Goal: Transaction & Acquisition: Book appointment/travel/reservation

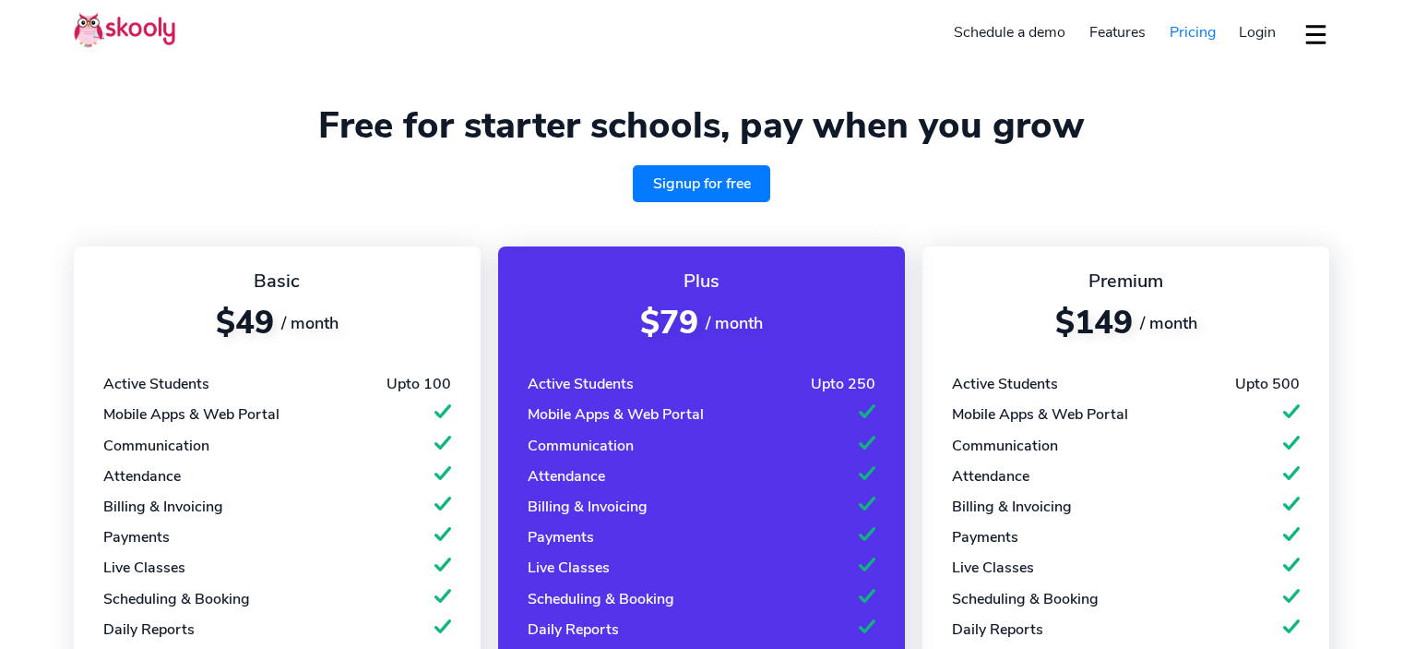
select select "en"
click at [1252, 36] on span "Login" at bounding box center [1257, 32] width 37 height 20
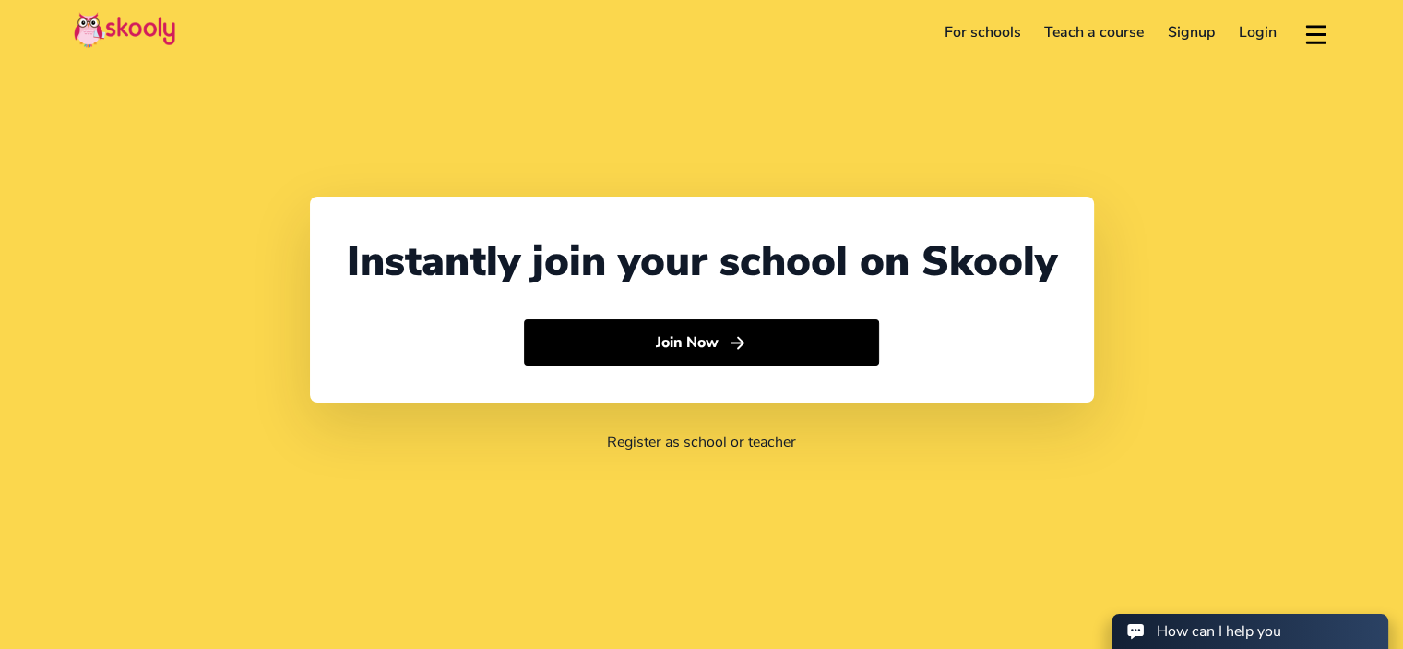
select select "20"
select select "Egypt"
select select "Africa/Cairo"
click at [888, 198] on div "Instantly join your school on Skooly Join Now" at bounding box center [702, 300] width 784 height 206
click at [1257, 34] on link "Login" at bounding box center [1258, 33] width 62 height 30
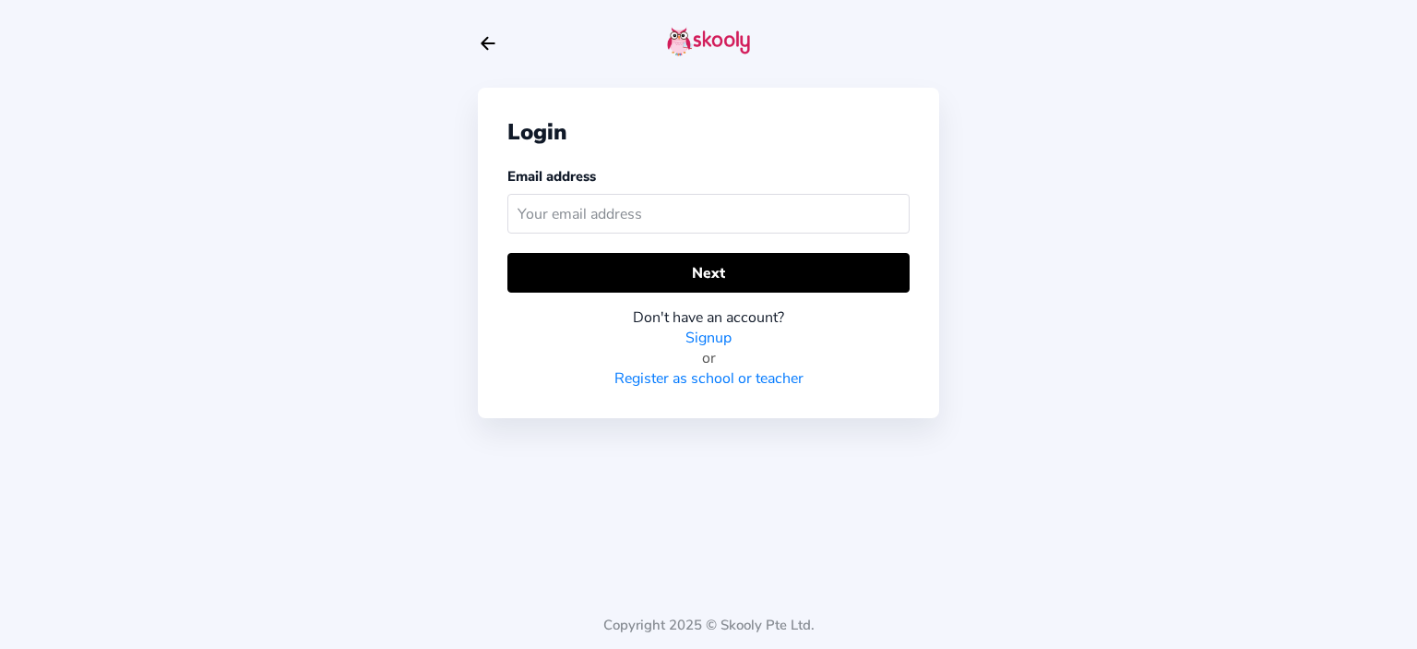
click at [687, 214] on input "text" at bounding box center [709, 214] width 402 height 40
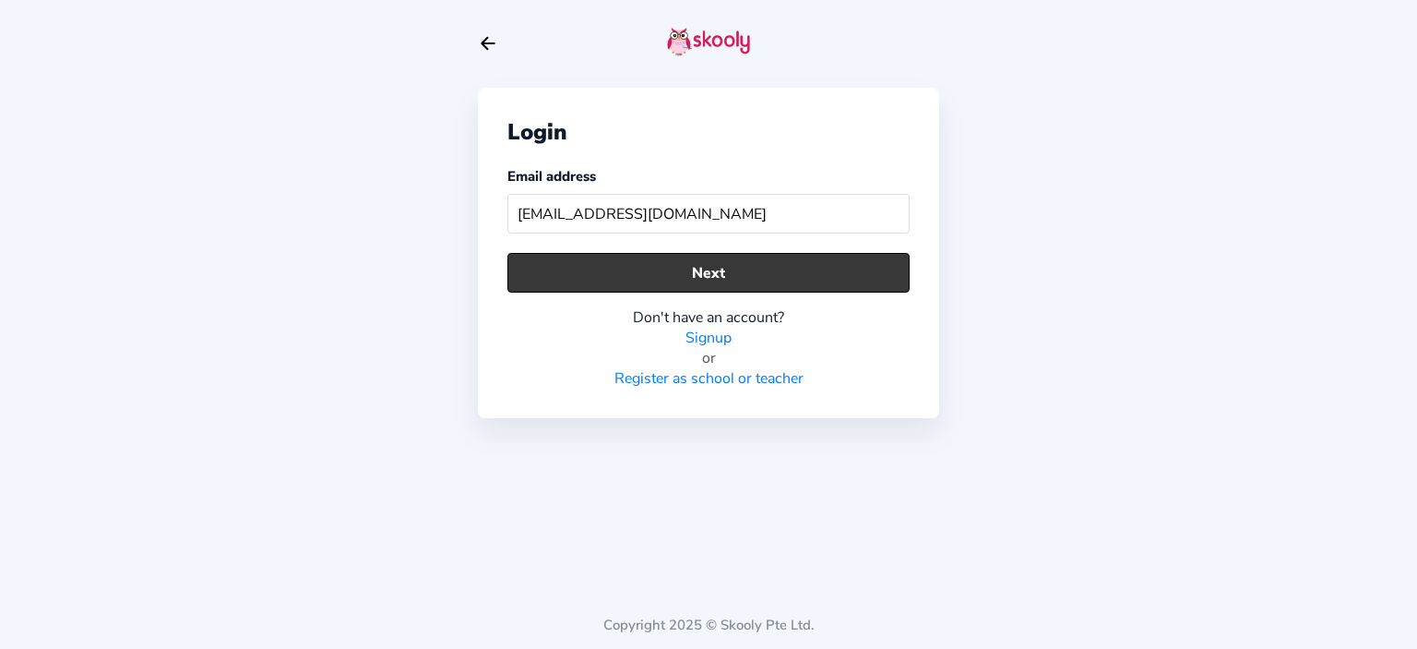
click at [706, 276] on button "Next" at bounding box center [709, 273] width 402 height 40
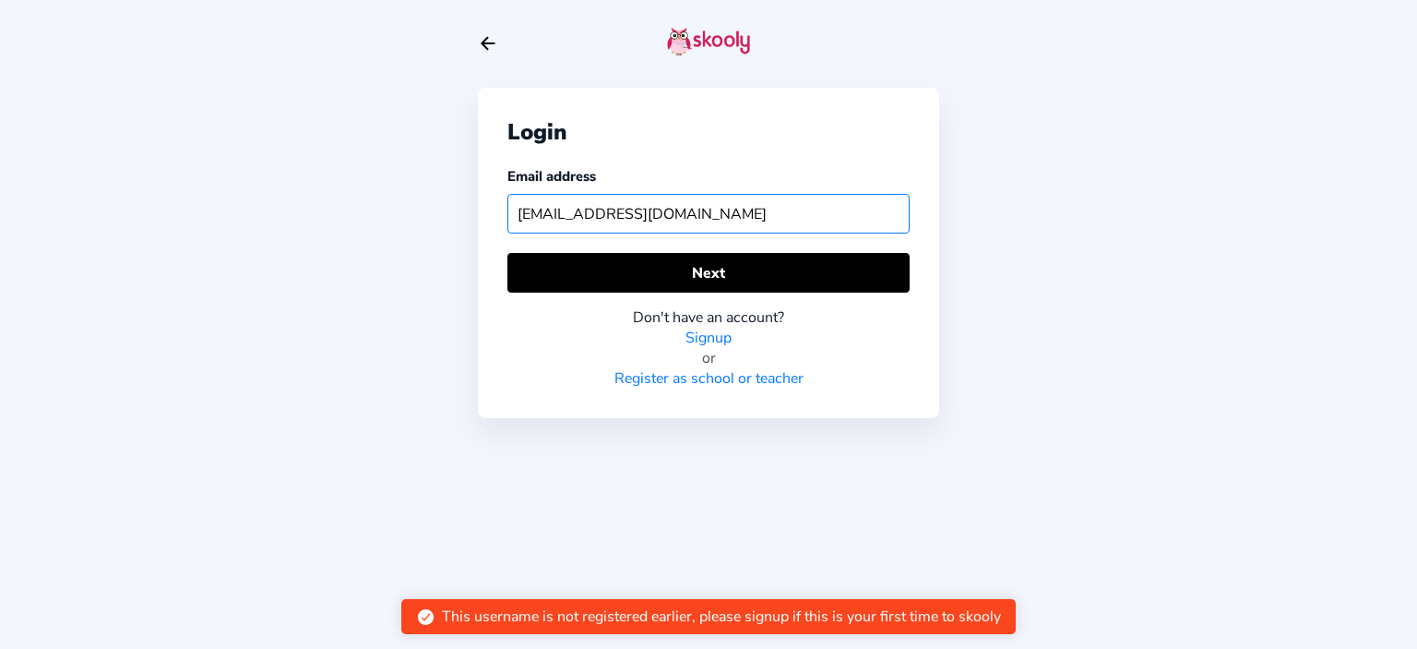
click at [690, 215] on input "Edura.eos.m1@gmail.com" at bounding box center [709, 214] width 402 height 40
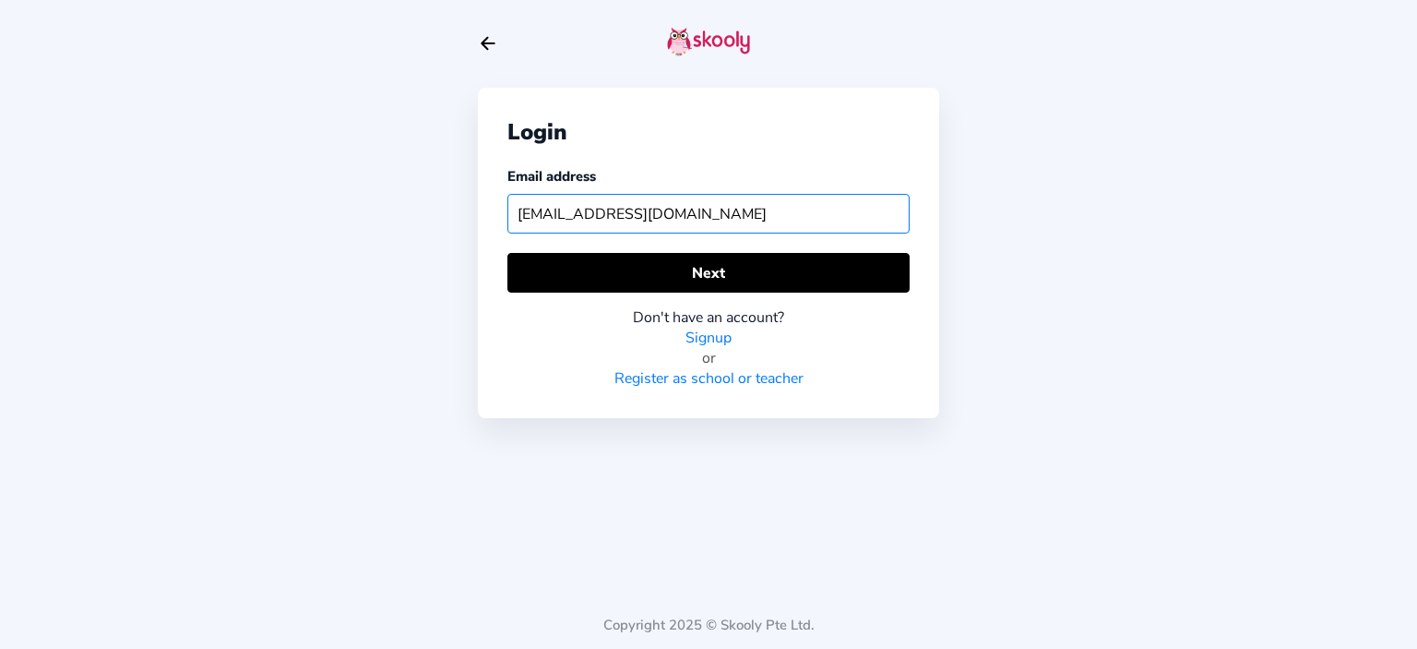
click at [690, 215] on input "Edura.eos.m1@gmail.com" at bounding box center [709, 214] width 402 height 40
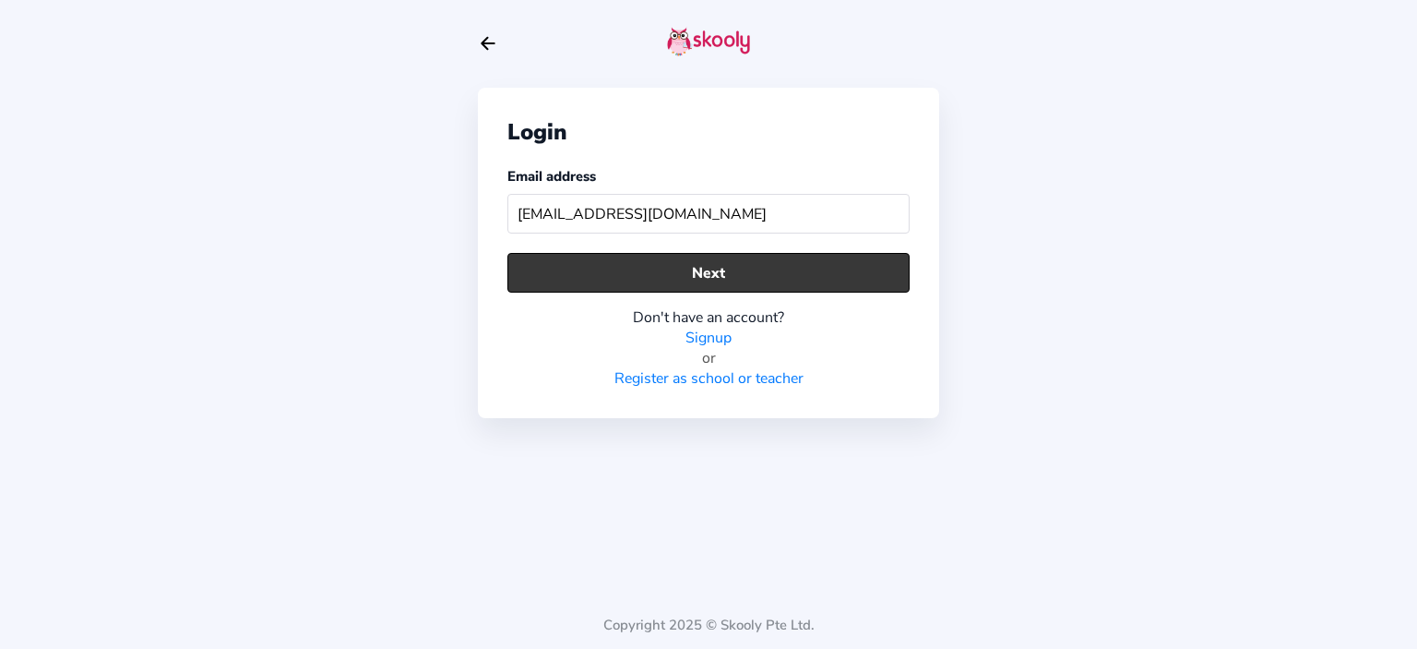
click at [705, 273] on button "Next" at bounding box center [709, 273] width 402 height 40
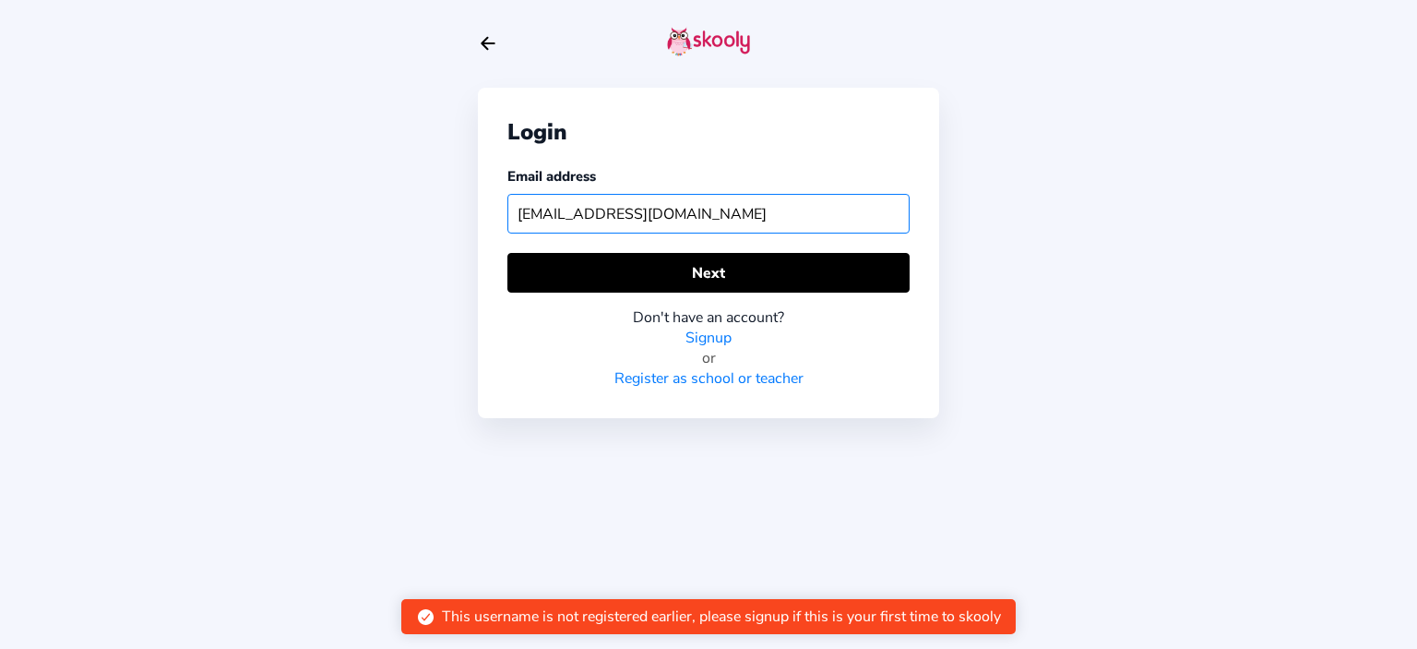
click at [699, 218] on input "Edura.eos.g2@gmail.com" at bounding box center [709, 214] width 402 height 40
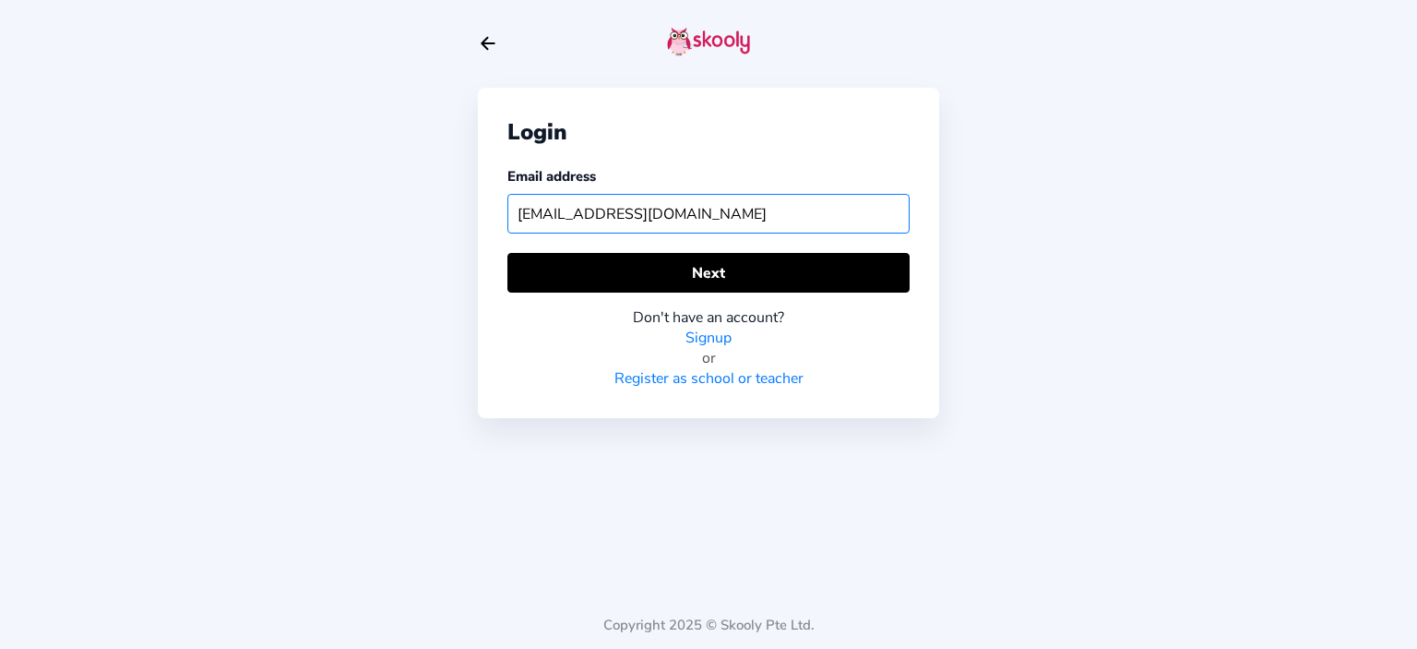
type input "Edura.eos.m1@gmail.com"
click at [713, 217] on input "Edura.eos.m1@gmail.com" at bounding box center [709, 214] width 402 height 40
click at [746, 378] on link "Register as school or teacher" at bounding box center [709, 378] width 189 height 20
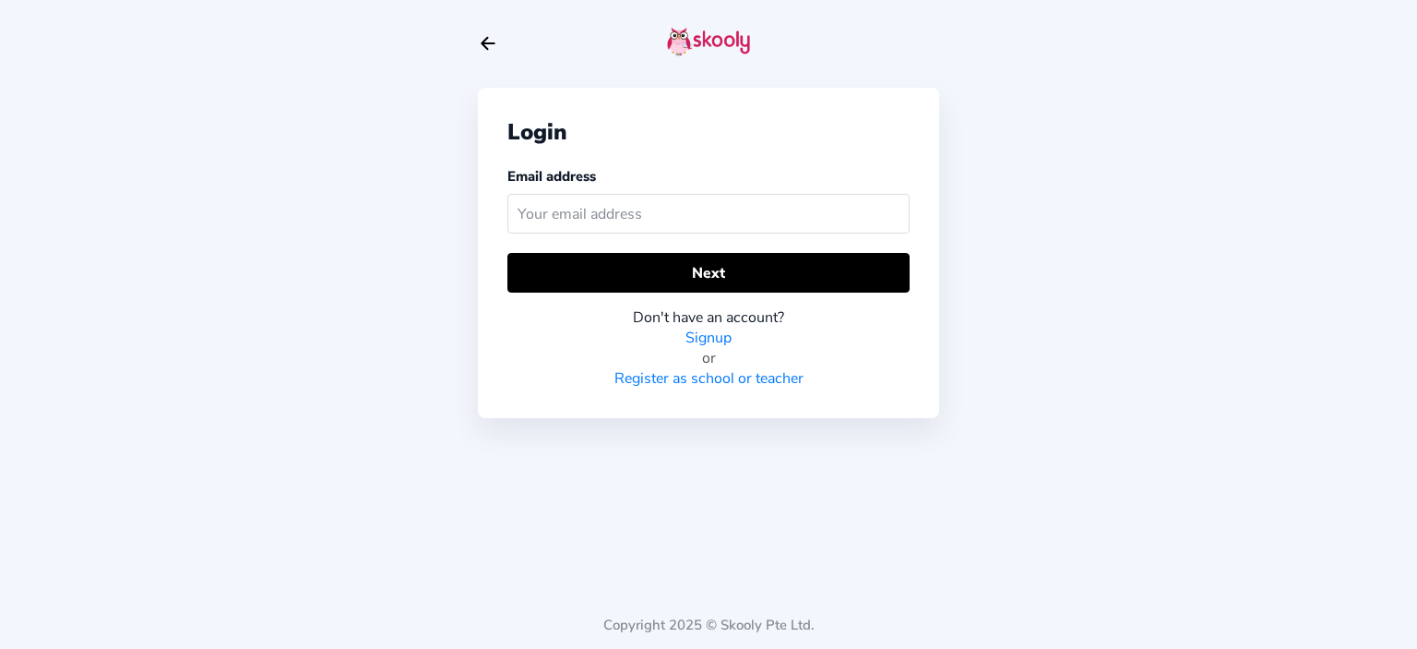
click at [729, 218] on input "text" at bounding box center [709, 214] width 402 height 40
click at [1017, 243] on div "Login Email address Next Don't have an account? Signup or Register as school or…" at bounding box center [708, 324] width 1417 height 649
click at [1021, 154] on div "Login Email address Next Don't have an account? Signup or Register as school or…" at bounding box center [708, 324] width 1417 height 649
click at [765, 213] on input "text" at bounding box center [709, 214] width 402 height 40
click at [745, 220] on input "text" at bounding box center [709, 214] width 402 height 40
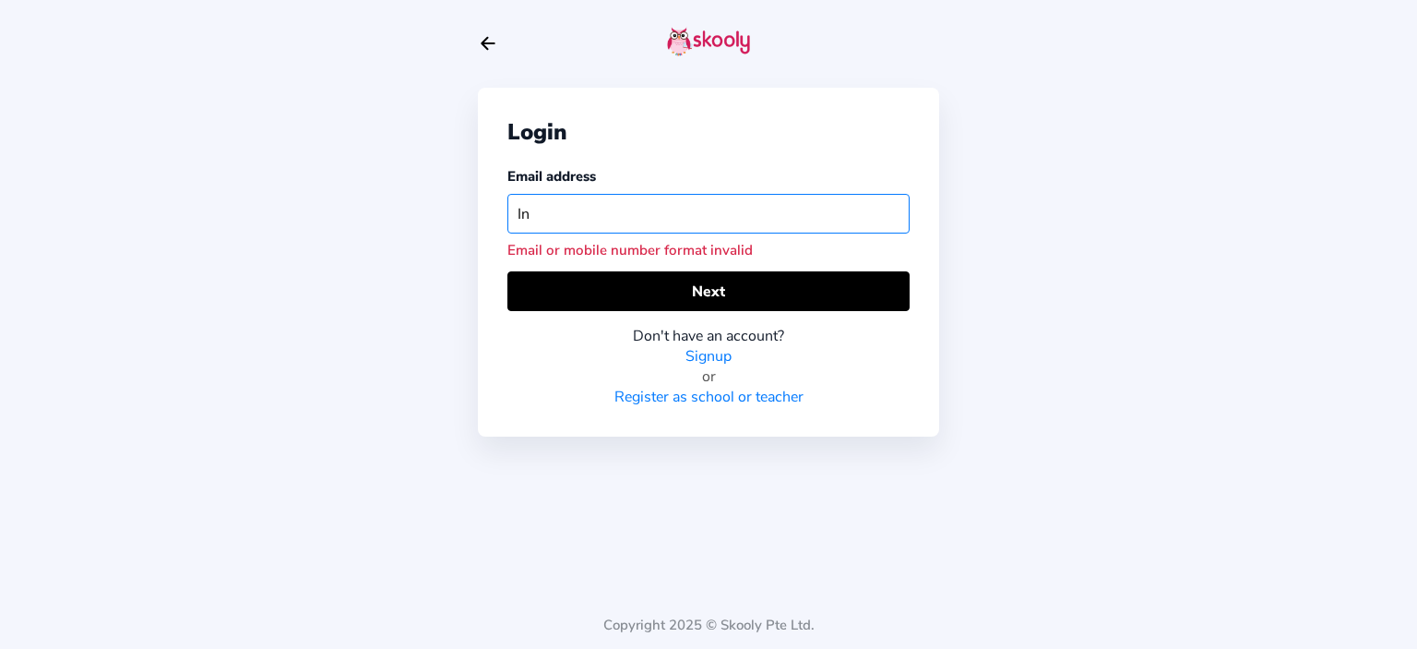
type input "I"
click at [1017, 275] on div "Login Email address info@eduraonline school Email or mobile number format inval…" at bounding box center [708, 324] width 1417 height 649
click at [720, 254] on div "Email or mobile number format invalid" at bounding box center [709, 250] width 402 height 18
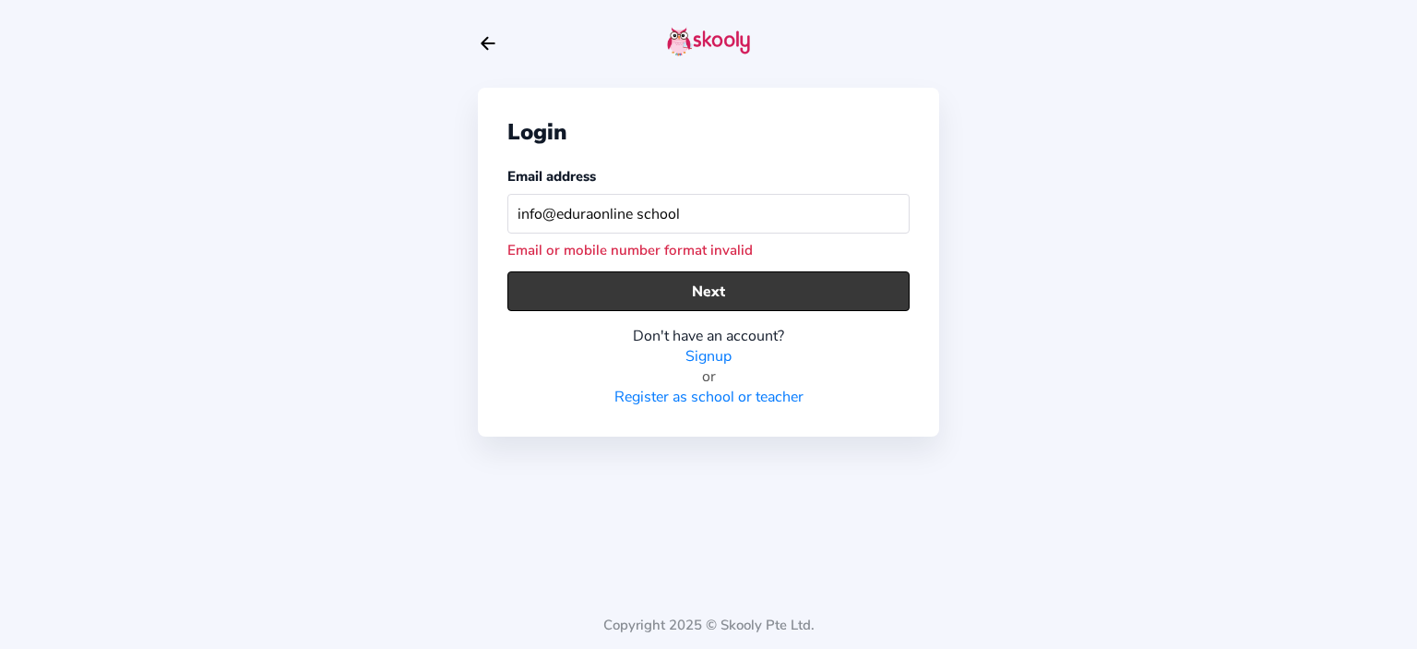
click at [711, 293] on button "Next" at bounding box center [709, 291] width 402 height 40
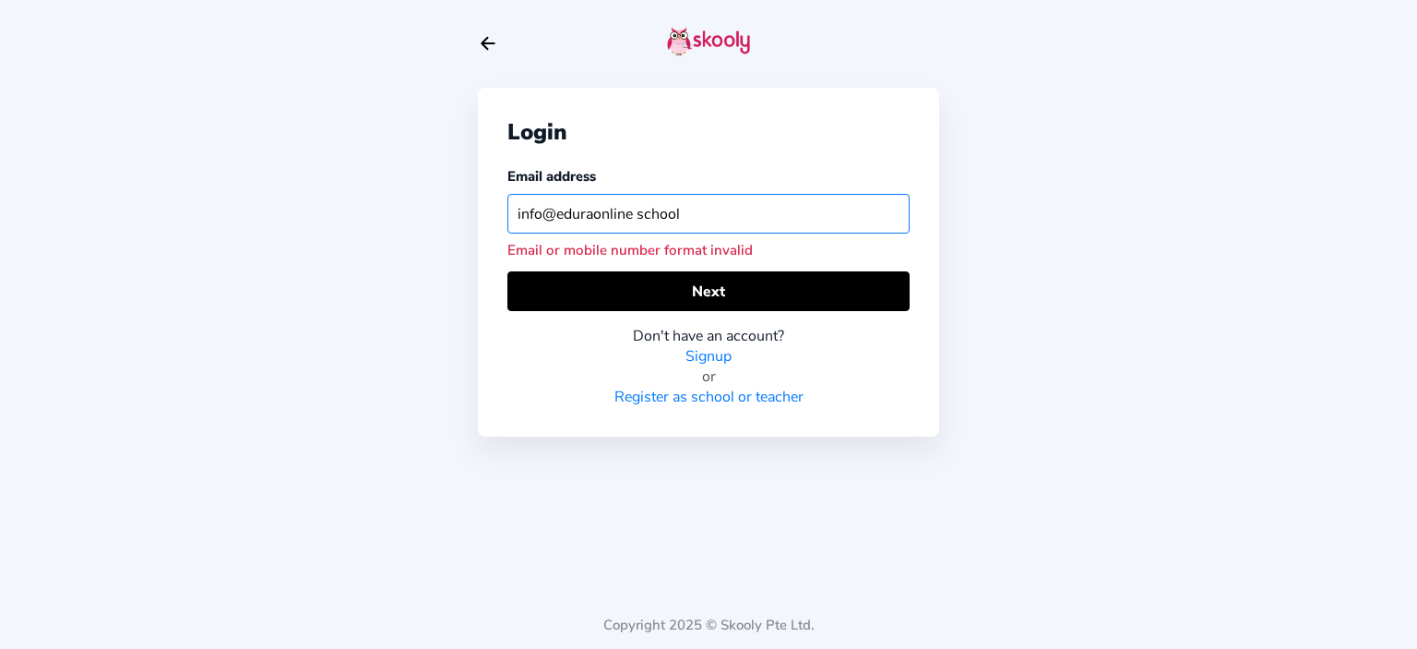
click at [633, 216] on input "info@eduraonline school" at bounding box center [709, 214] width 402 height 40
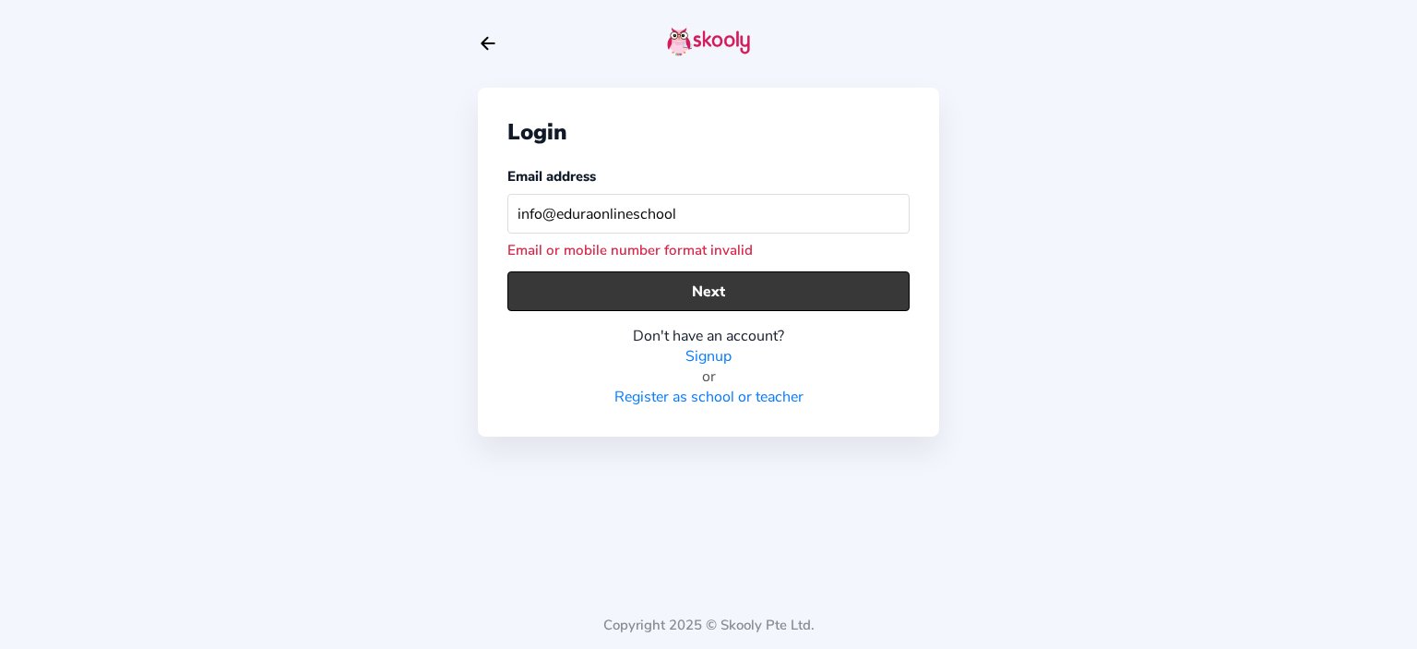
click at [705, 293] on button "Next" at bounding box center [709, 291] width 402 height 40
click at [720, 283] on button "Next" at bounding box center [709, 291] width 402 height 40
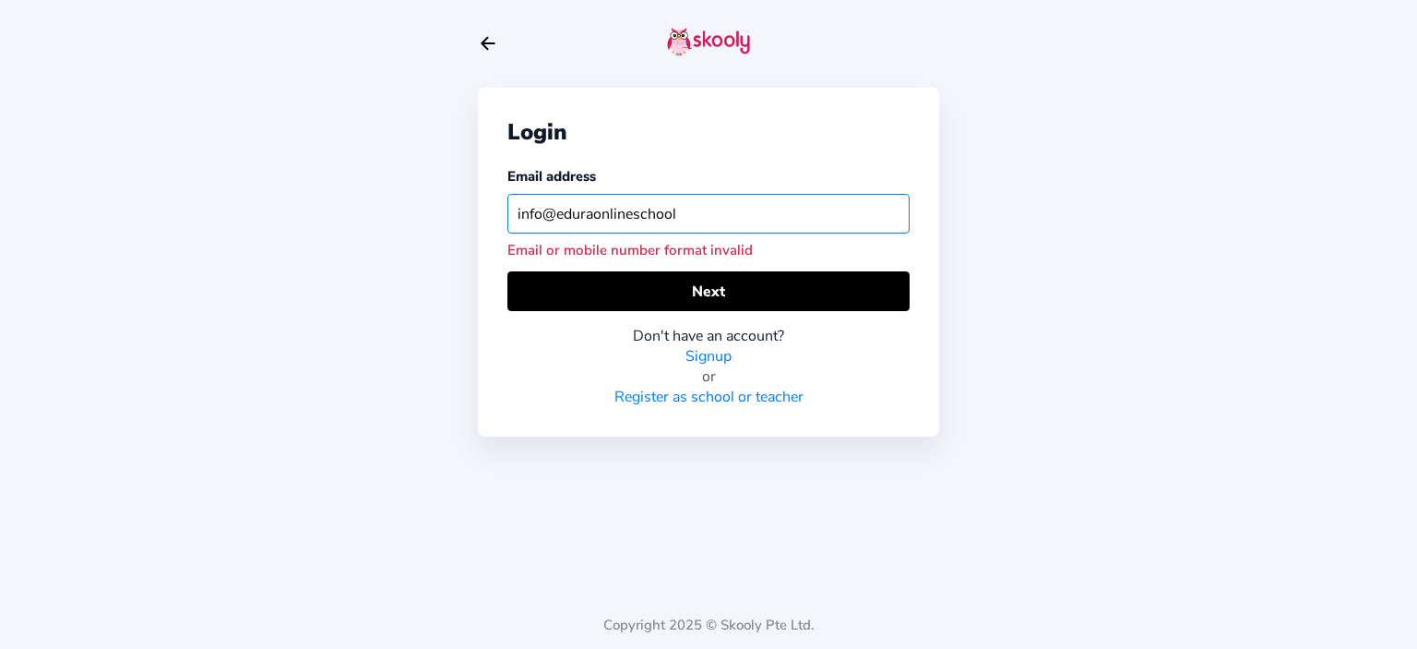
click at [687, 210] on input "info@eduraonlineschool" at bounding box center [709, 214] width 402 height 40
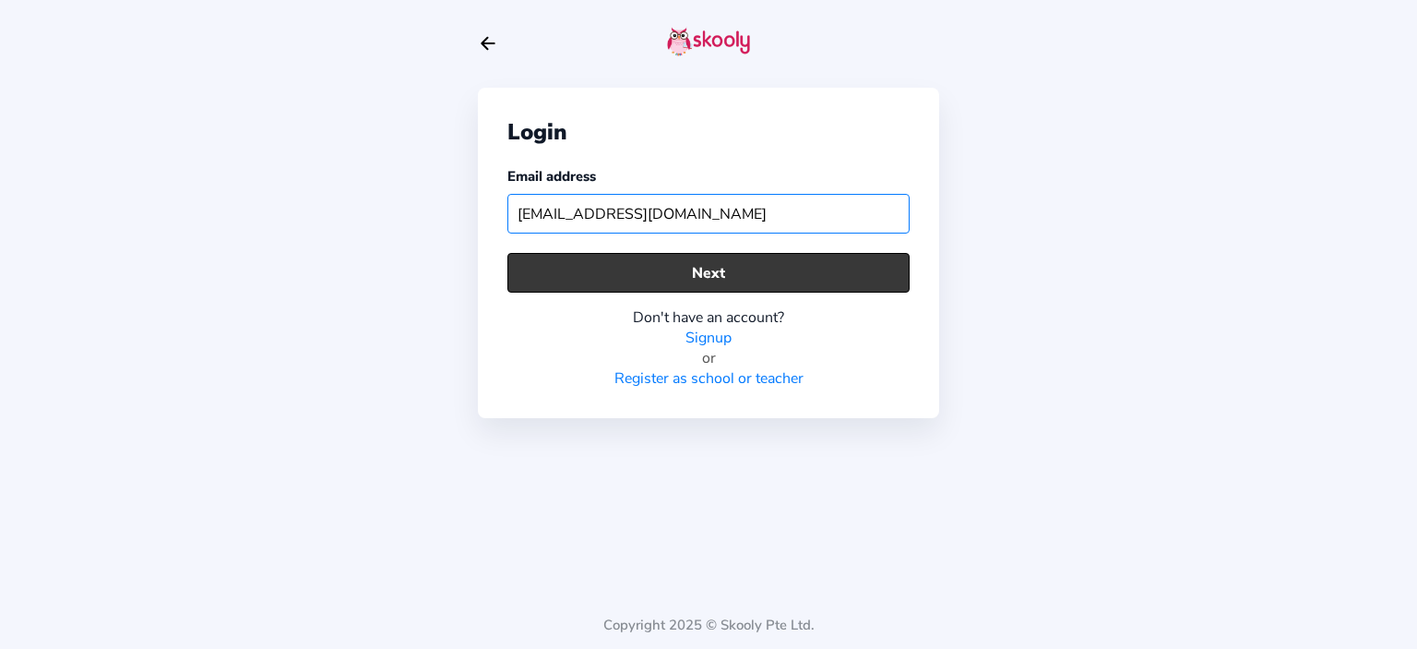
type input "info@eduraonlineschool.com"
click at [721, 269] on button "Next" at bounding box center [709, 273] width 402 height 40
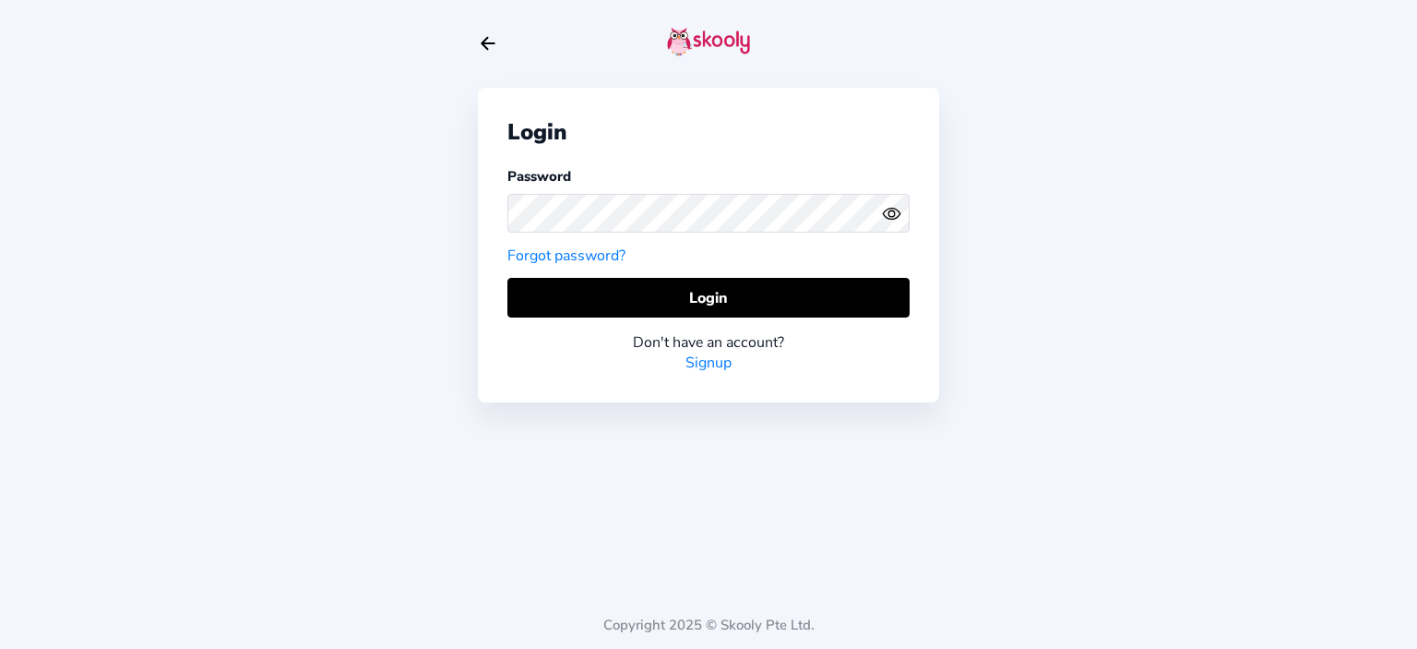
click at [897, 216] on icon "eye outline" at bounding box center [891, 213] width 17 height 11
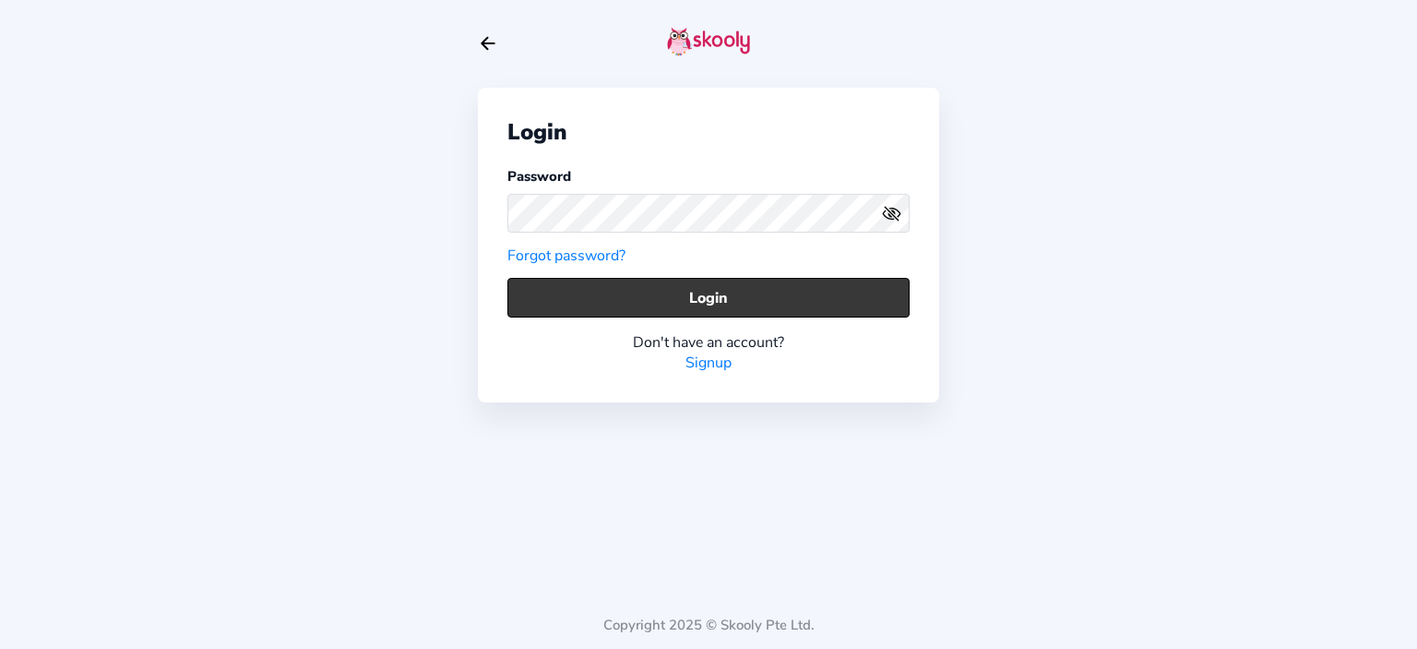
click at [729, 291] on button "Login" at bounding box center [709, 298] width 402 height 40
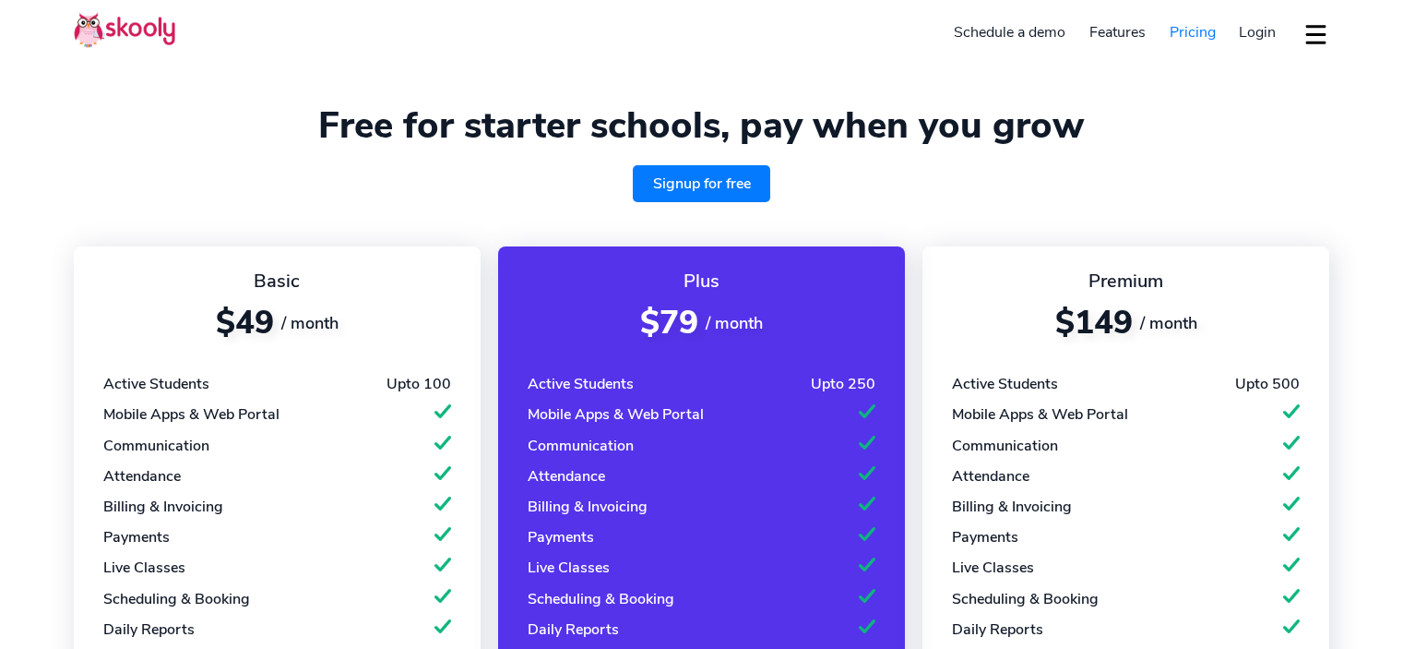
select select "en"
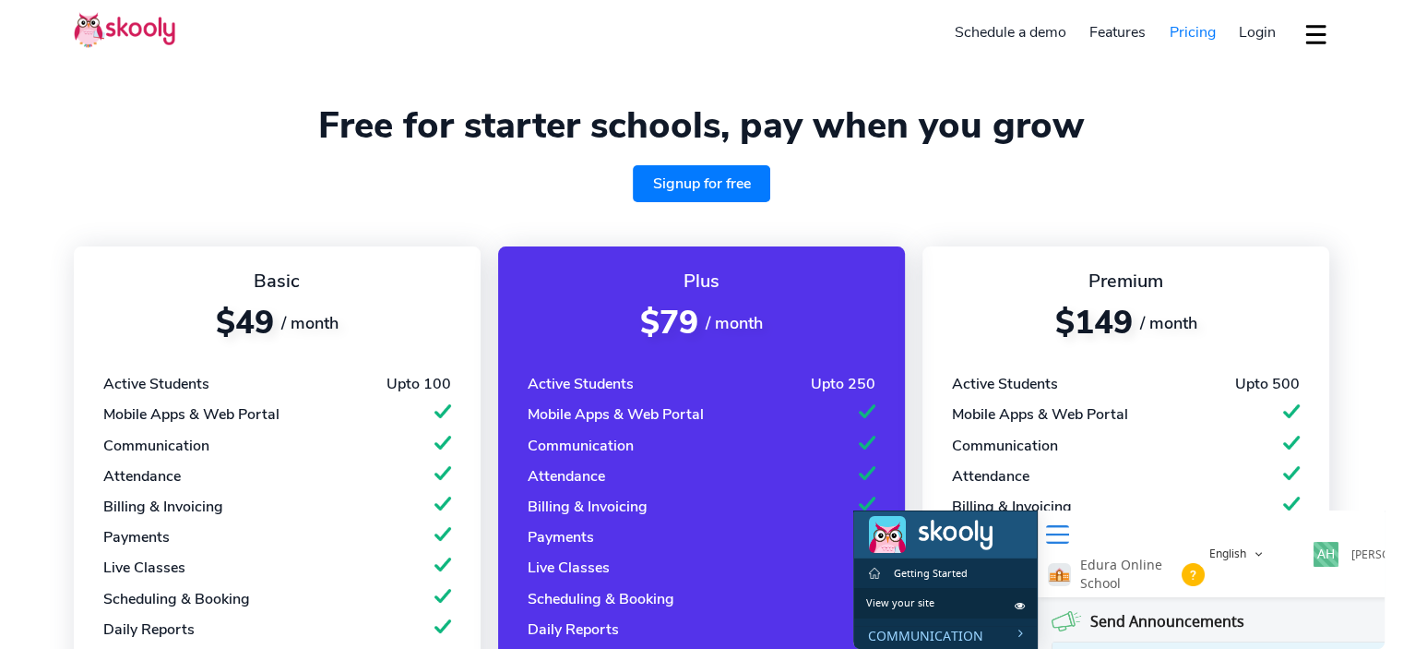
click at [543, 193] on div "Signup for free" at bounding box center [702, 183] width 1256 height 37
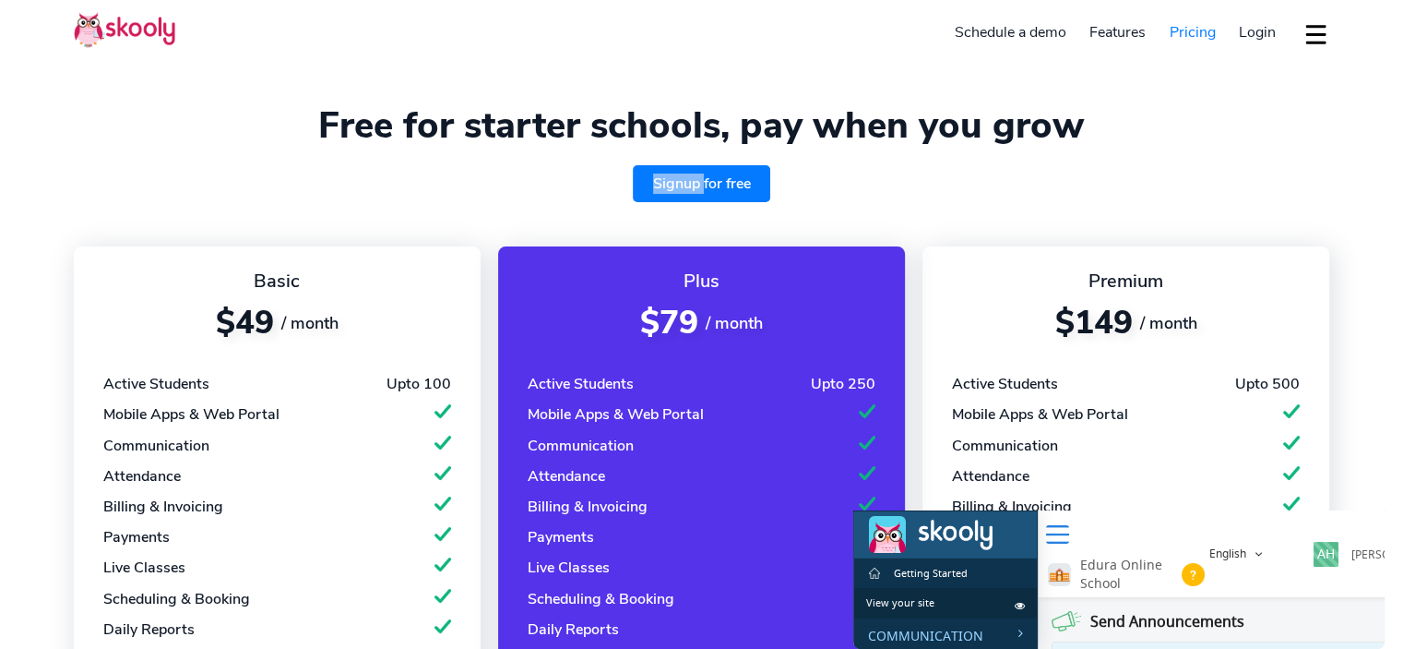
click at [543, 193] on div "Signup for free" at bounding box center [702, 183] width 1256 height 37
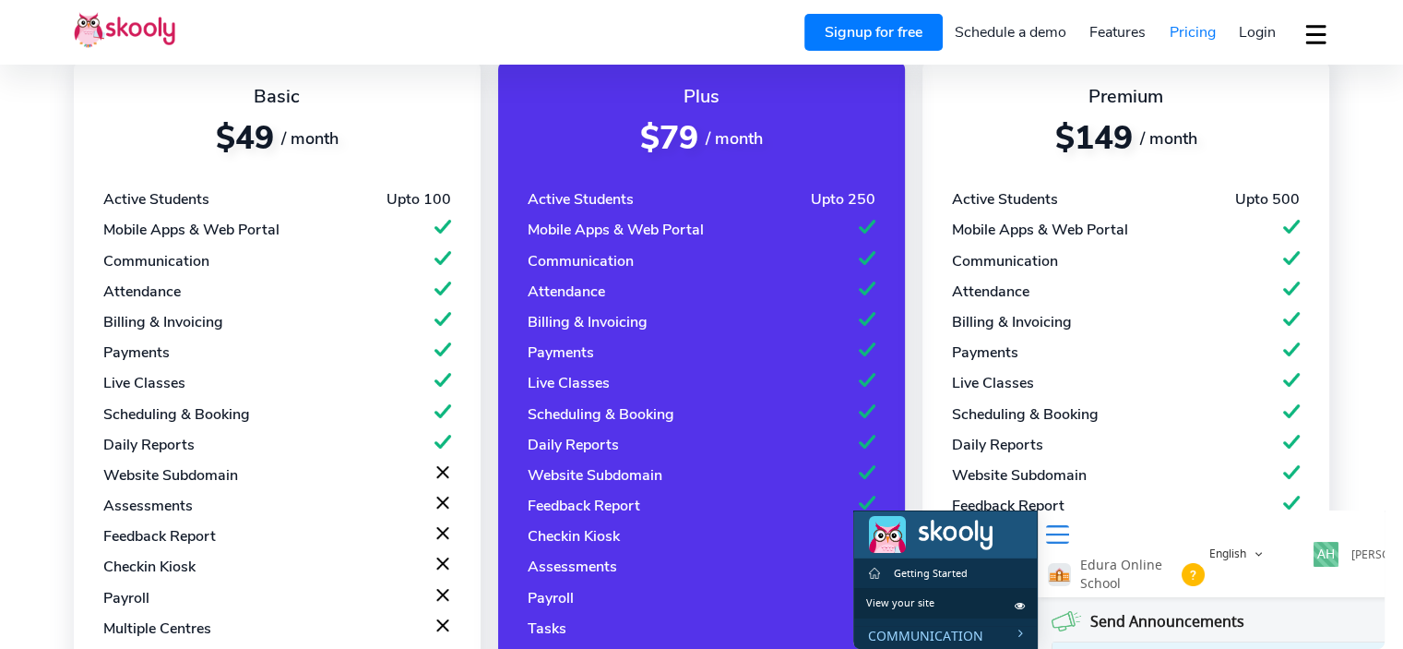
scroll to position [277, 0]
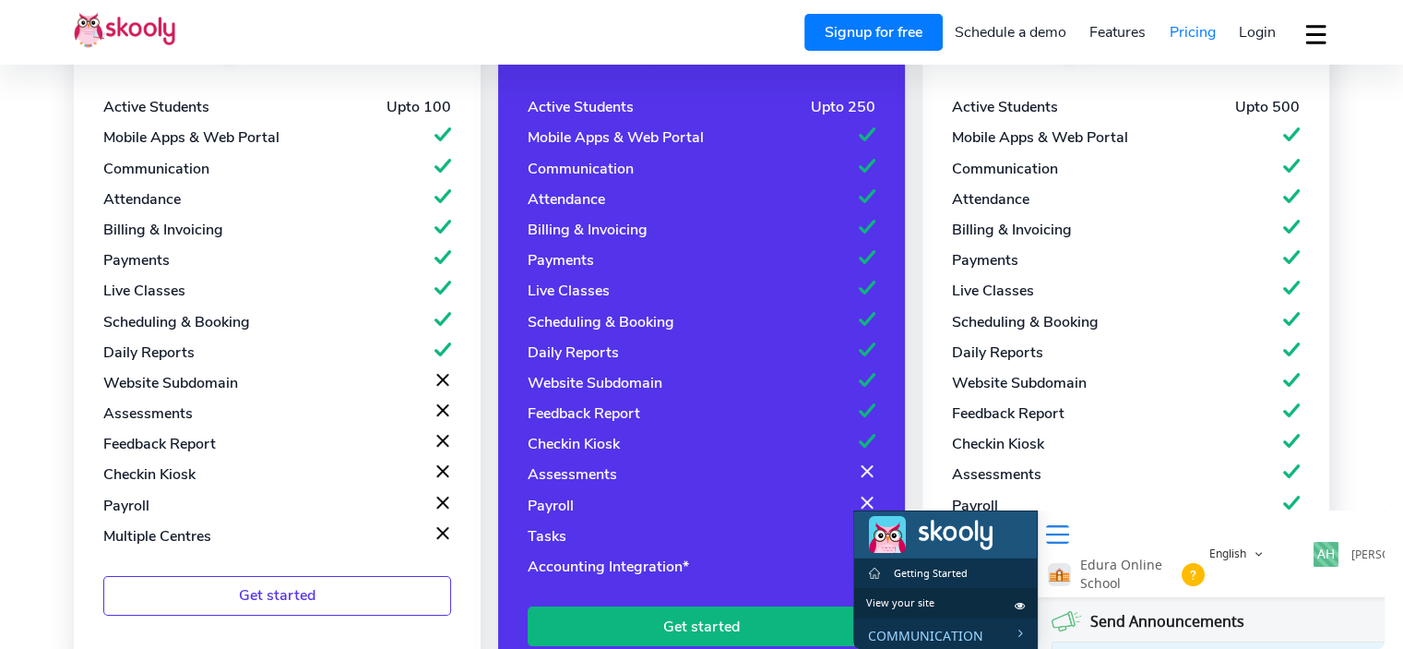
click at [217, 419] on div "Assessments" at bounding box center [277, 413] width 348 height 20
click at [1040, 37] on link "Schedule a demo" at bounding box center [1011, 33] width 136 height 30
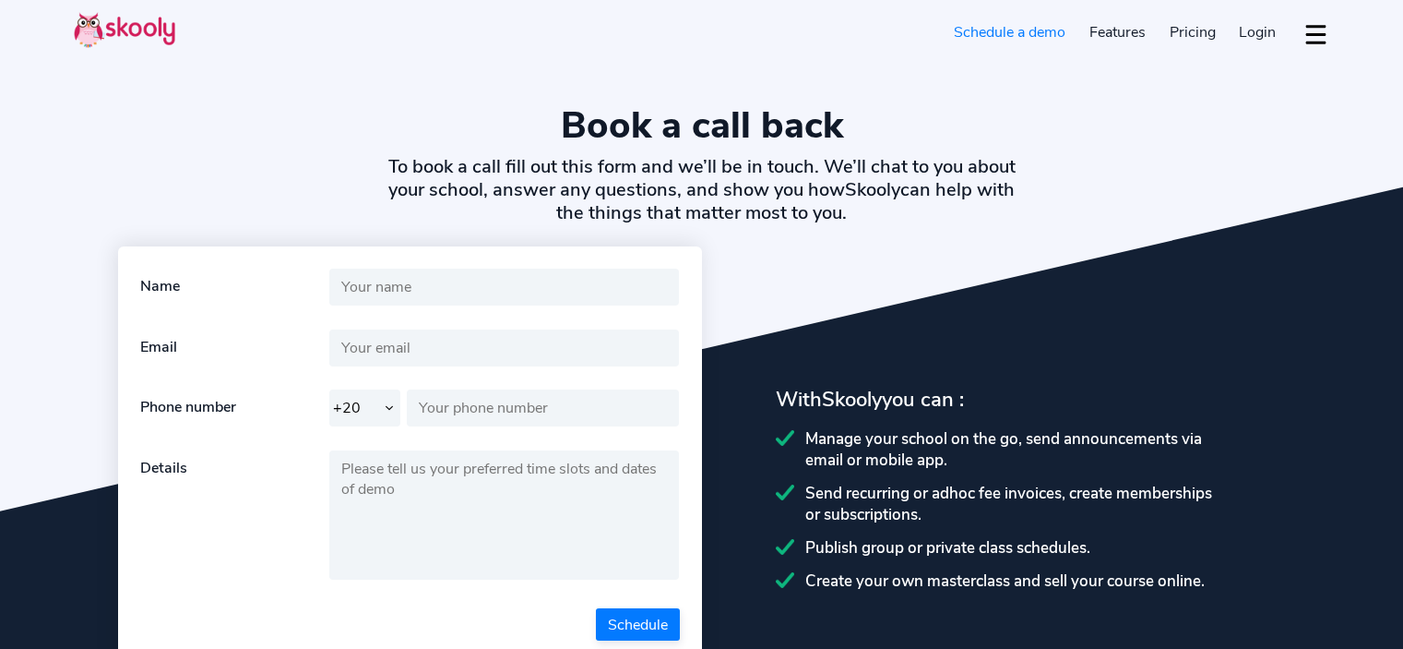
select select "20"
select select "en"
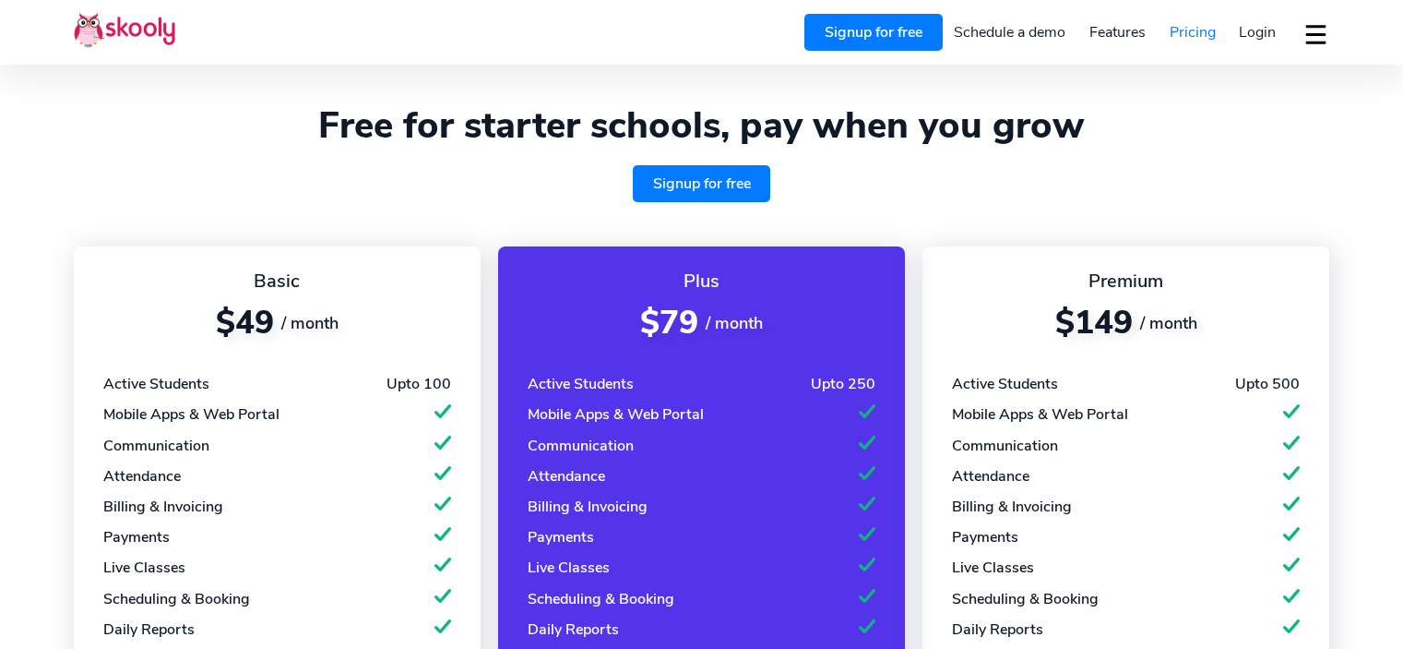
select select "en"
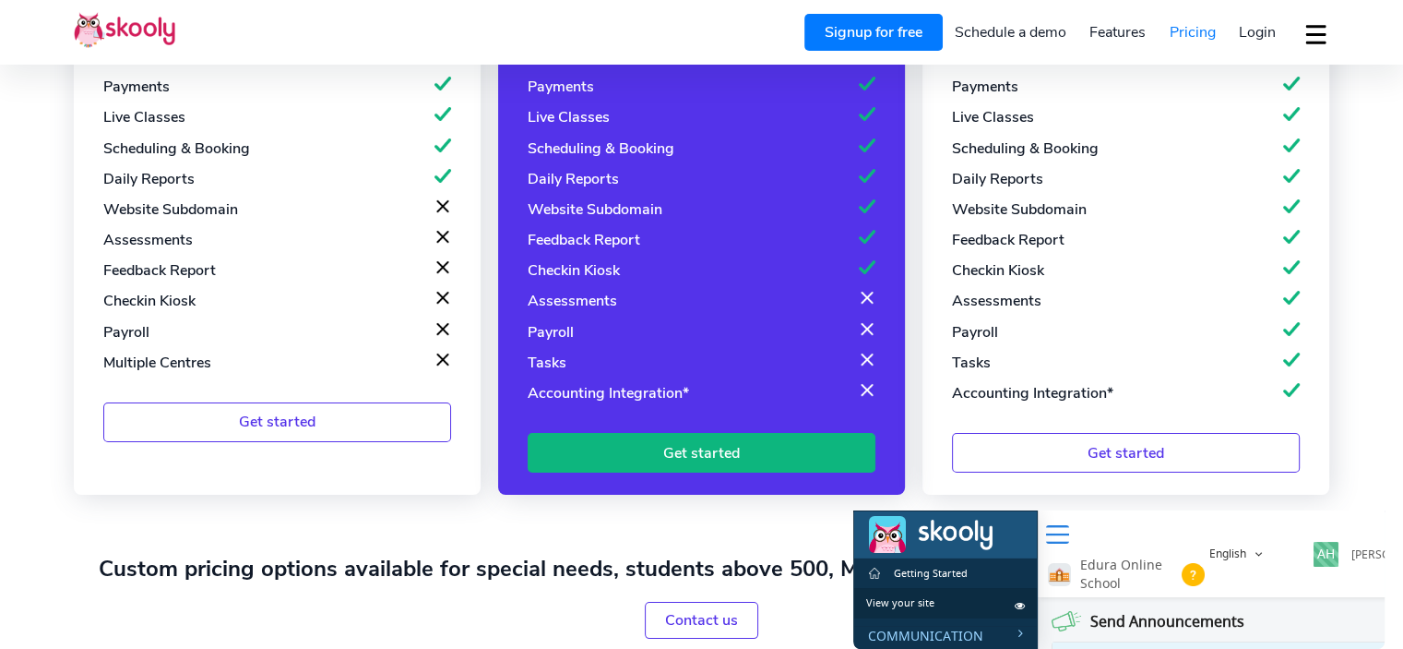
scroll to position [461, 0]
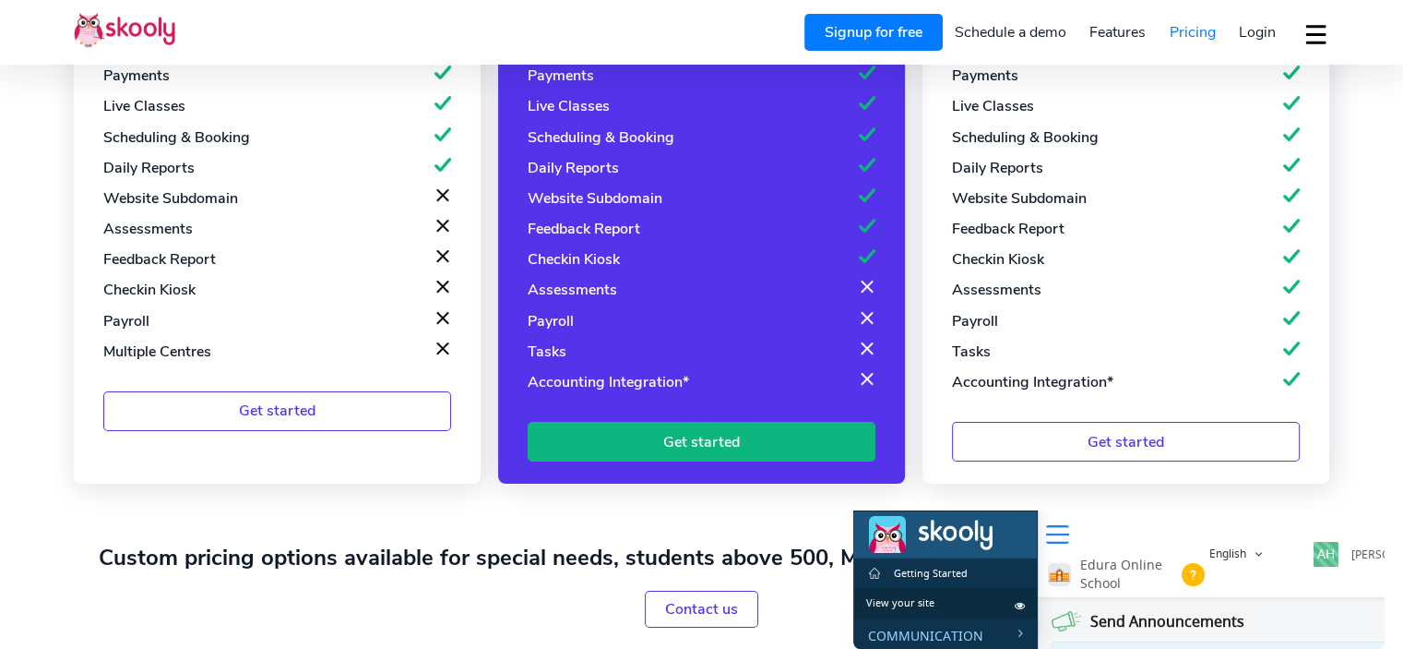
click at [1006, 36] on link "Schedule a demo" at bounding box center [1011, 33] width 136 height 30
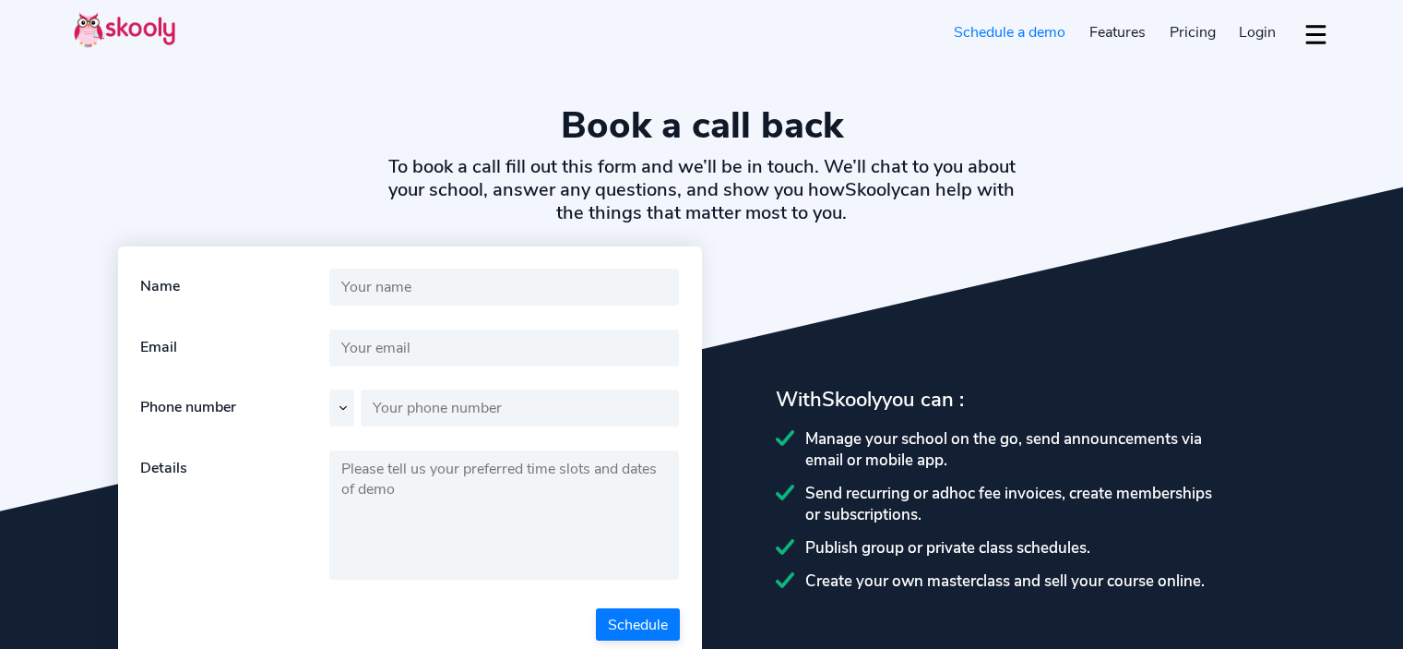
select select "en"
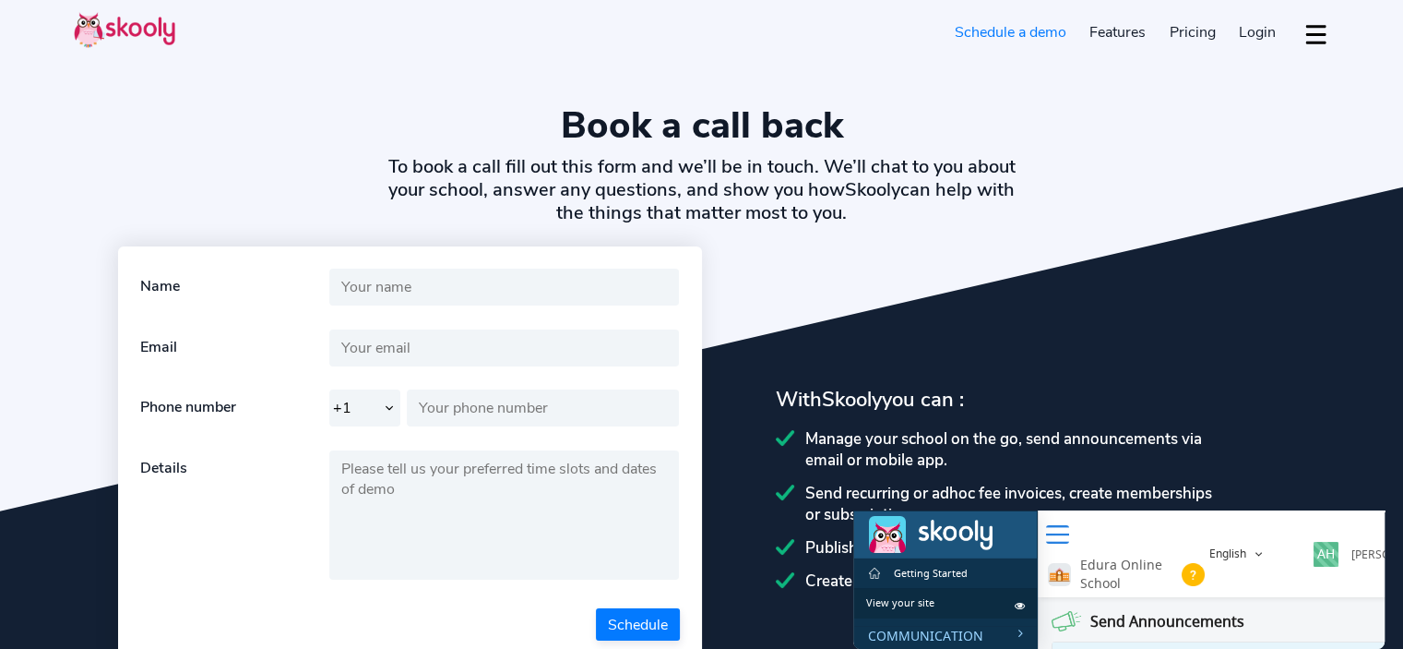
click at [1306, 38] on button "dropdown menu" at bounding box center [1316, 34] width 27 height 42
click at [1242, 80] on span "Download app" at bounding box center [1256, 79] width 95 height 27
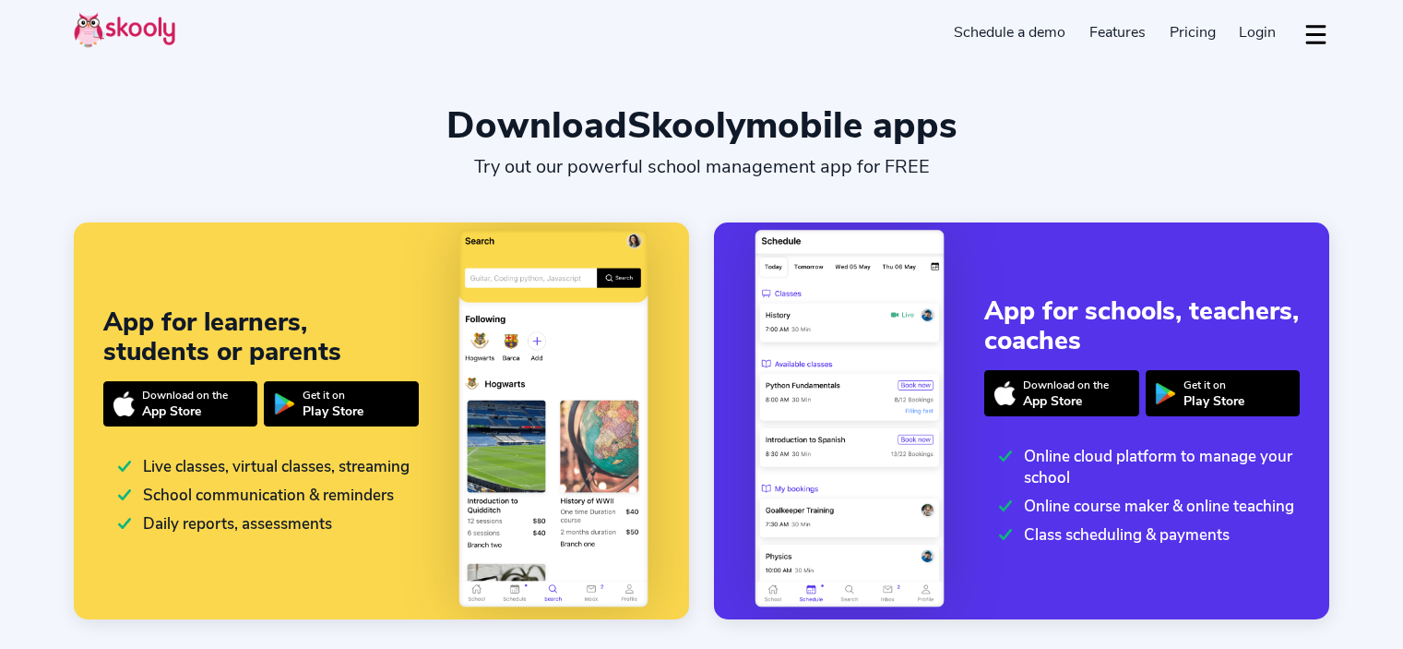
select select "en"
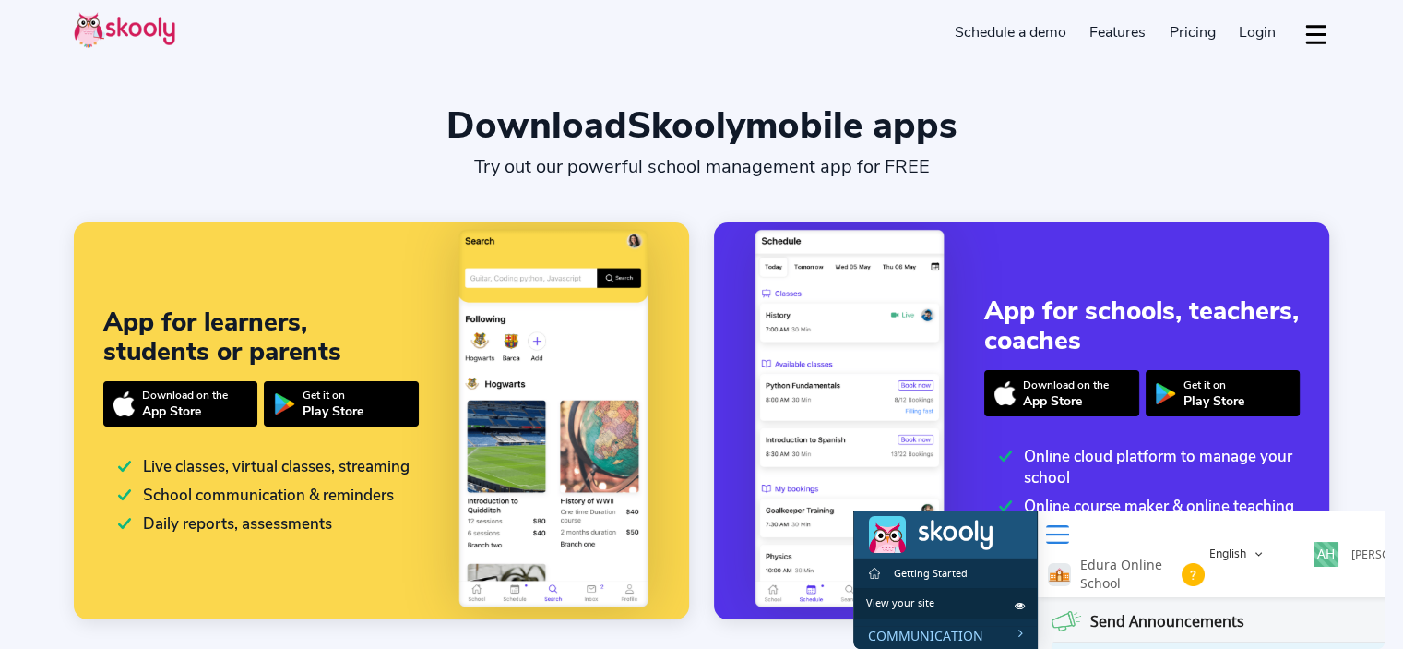
click at [1318, 40] on button "dropdown menu" at bounding box center [1316, 34] width 27 height 42
click at [1197, 32] on span "Pricing" at bounding box center [1193, 32] width 46 height 20
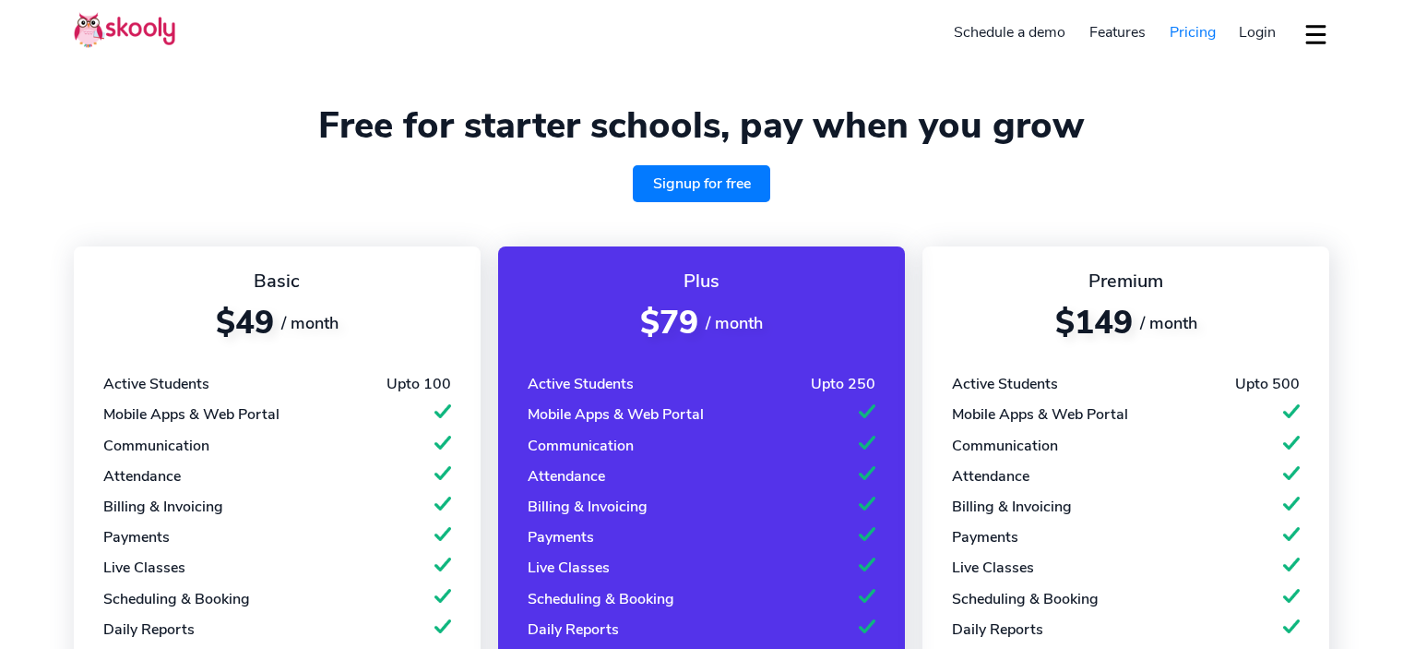
select select "en"
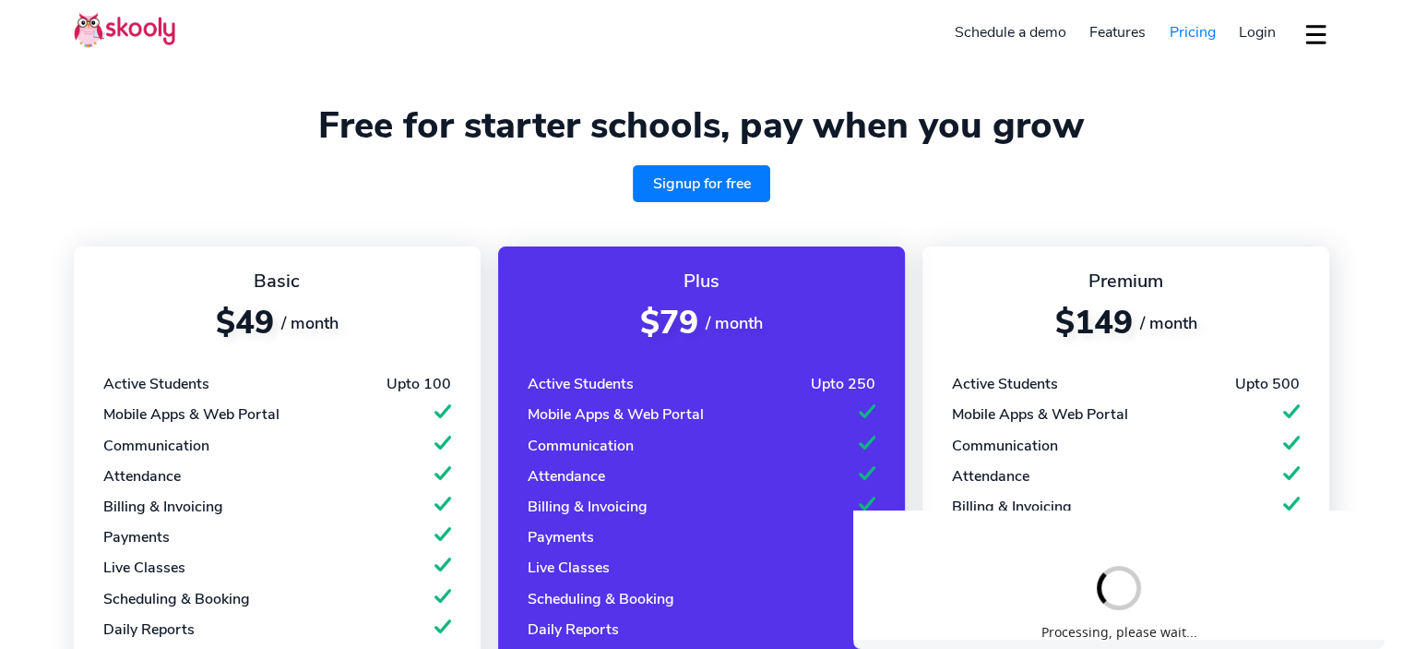
click at [1032, 34] on link "Schedule a demo" at bounding box center [1011, 33] width 136 height 30
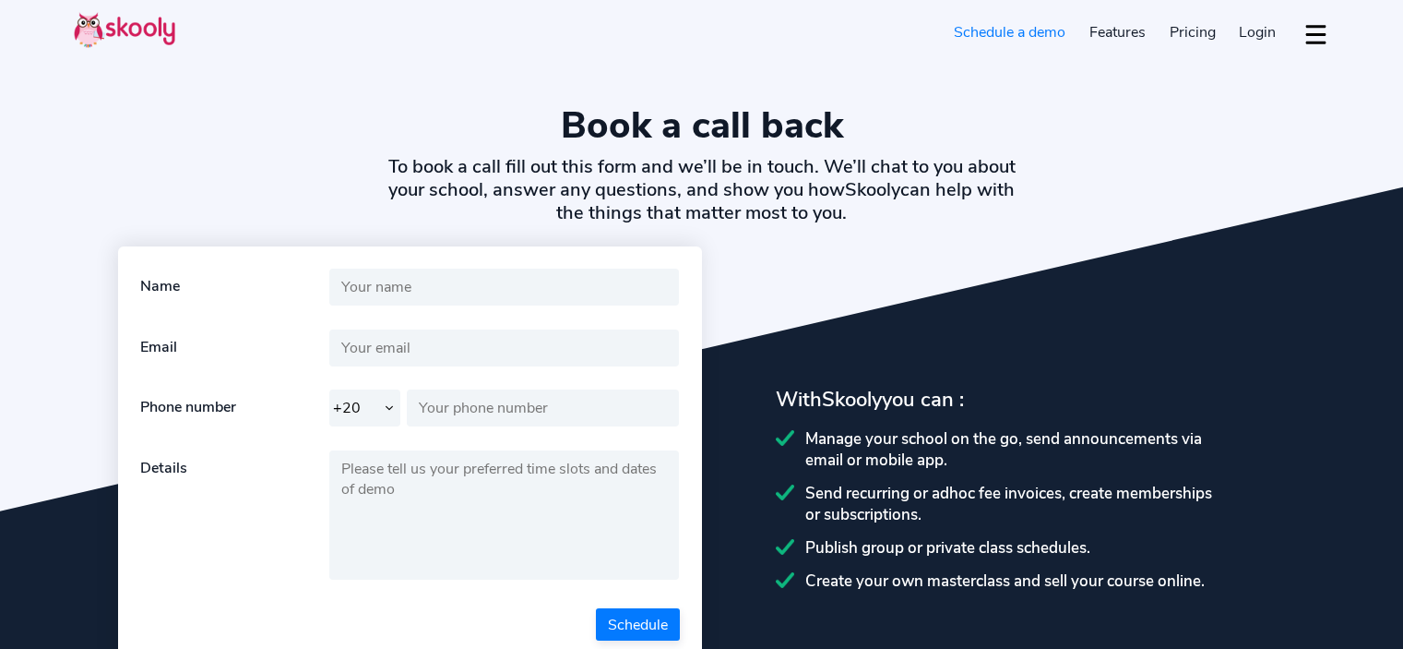
select select "20"
select select "en"
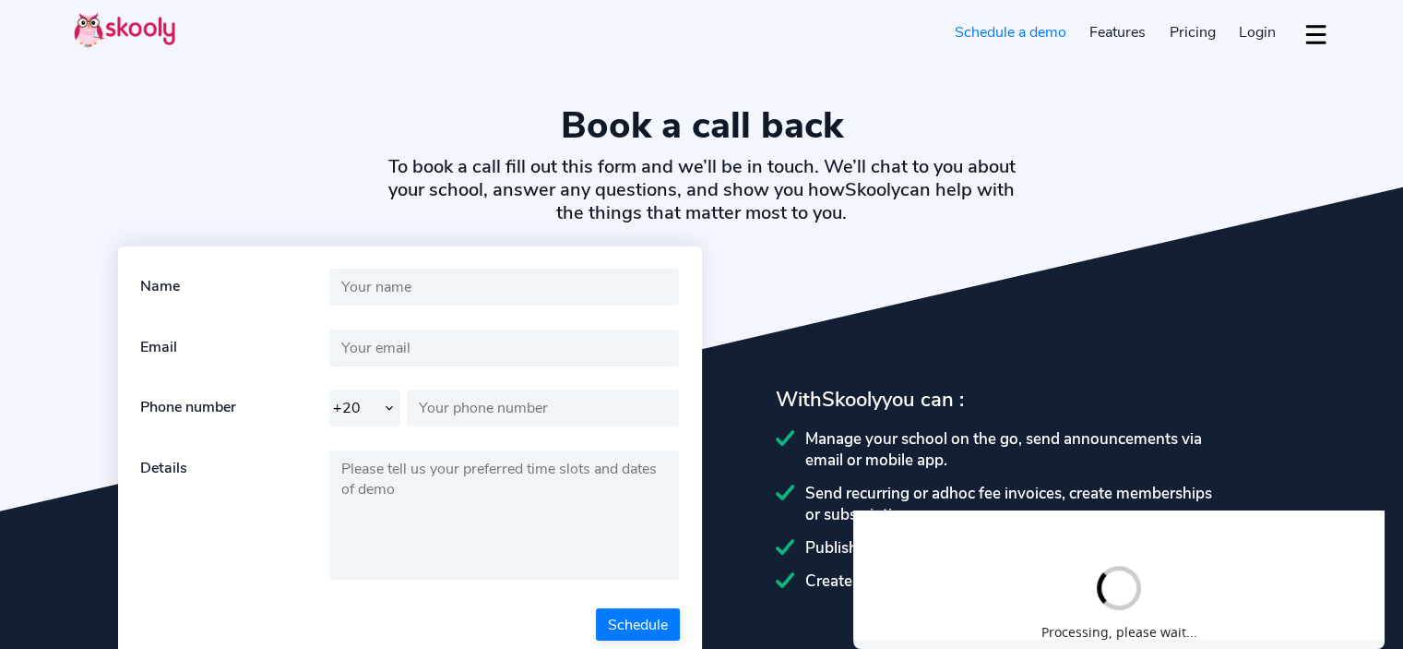
click at [161, 29] on img at bounding box center [125, 30] width 102 height 36
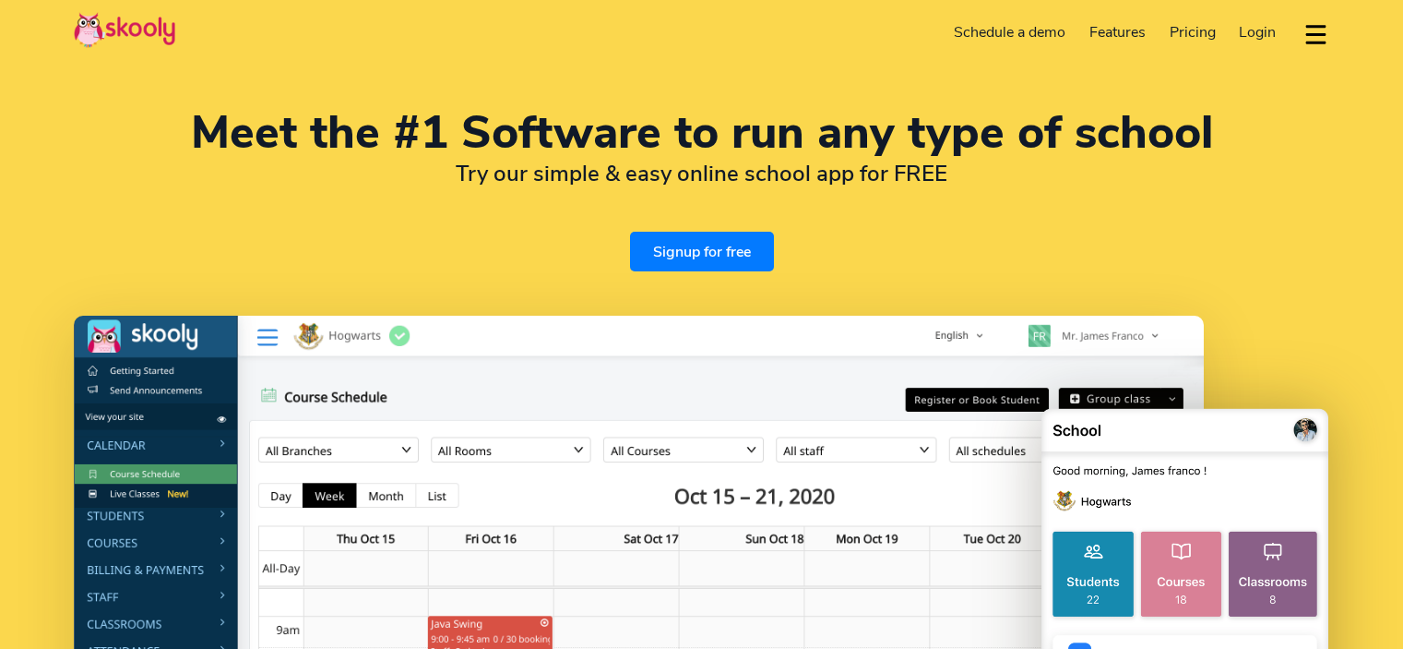
select select "en"
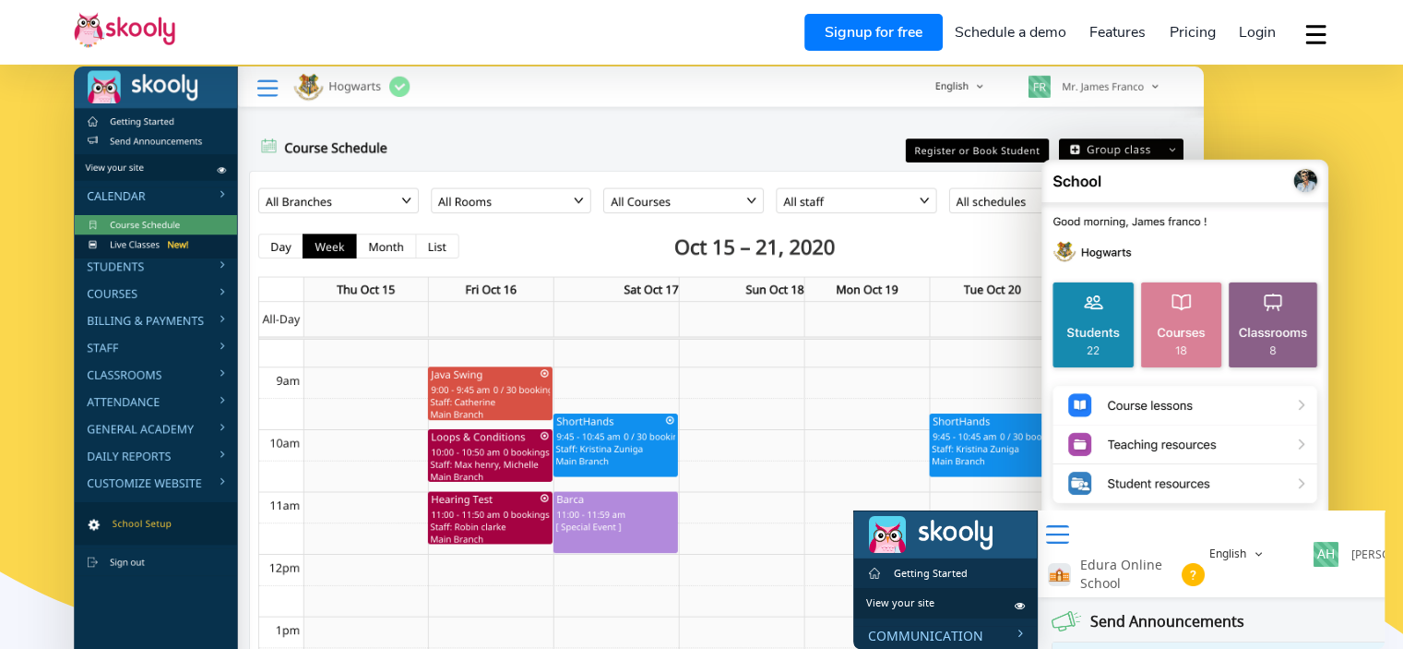
scroll to position [277, 0]
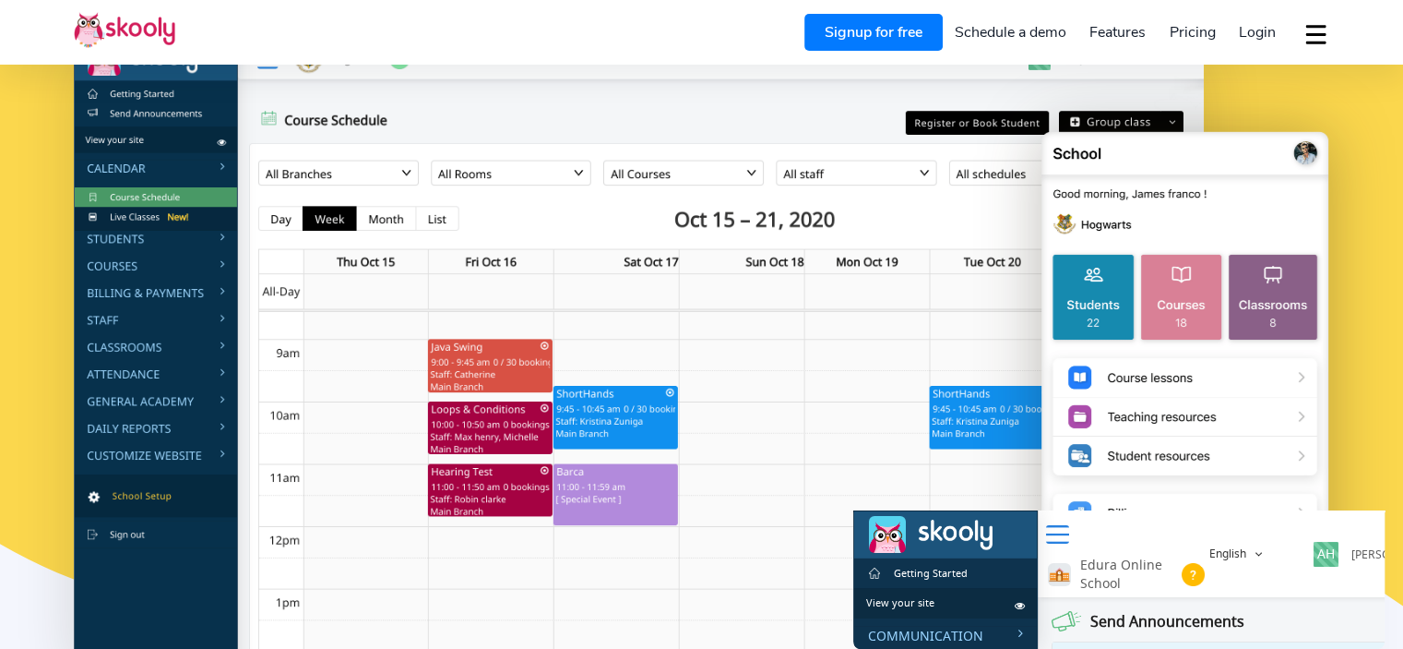
click at [200, 200] on img at bounding box center [639, 352] width 1130 height 627
click at [1252, 34] on span "Login" at bounding box center [1257, 32] width 37 height 20
